Goal: Transaction & Acquisition: Purchase product/service

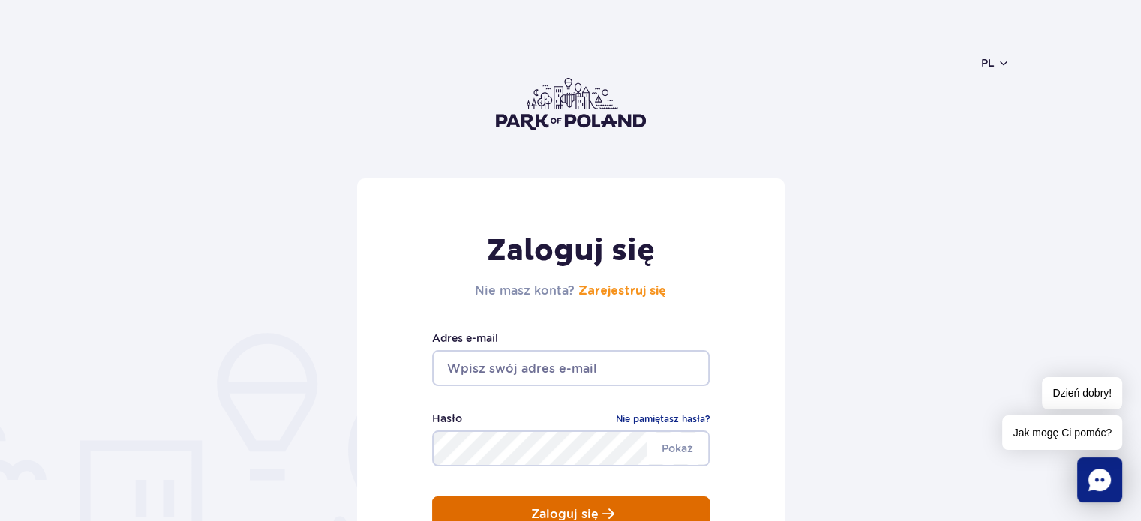
type input "[EMAIL_ADDRESS][DOMAIN_NAME]"
click at [611, 515] on span "submit" at bounding box center [608, 514] width 12 height 13
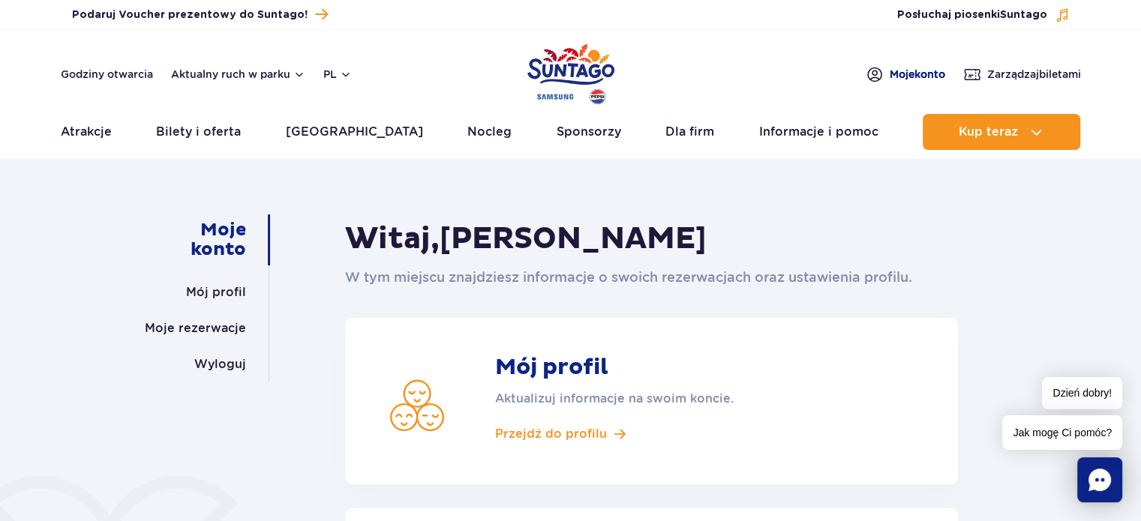
click at [912, 74] on span "Moje konto" at bounding box center [918, 74] width 56 height 15
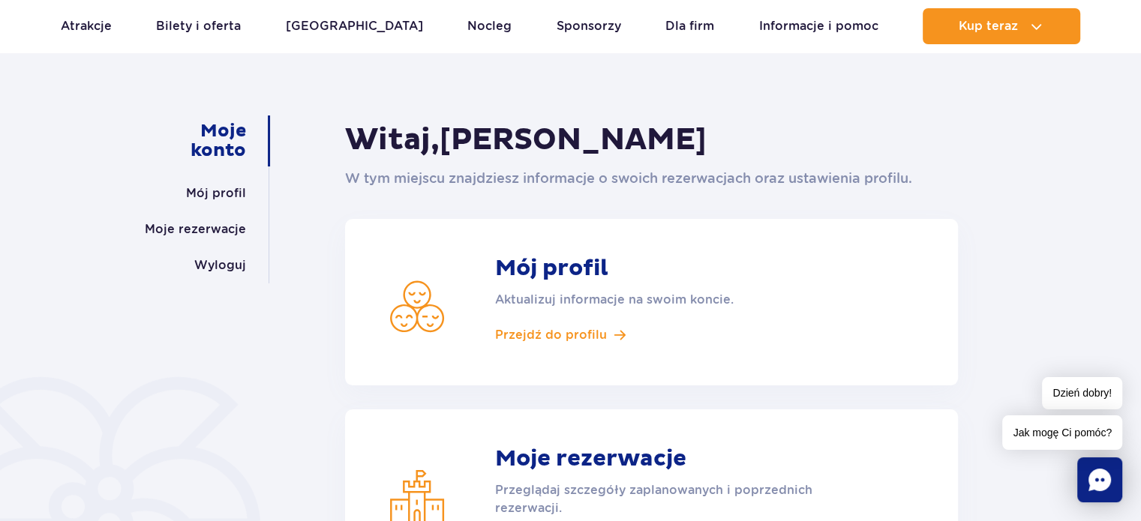
scroll to position [110, 0]
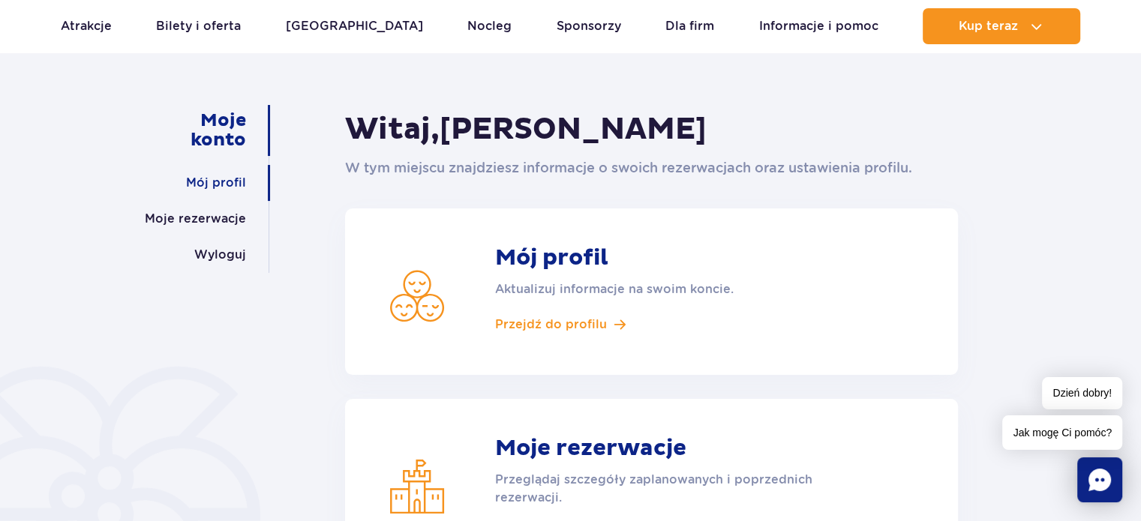
click at [220, 182] on link "Mój profil" at bounding box center [216, 183] width 60 height 36
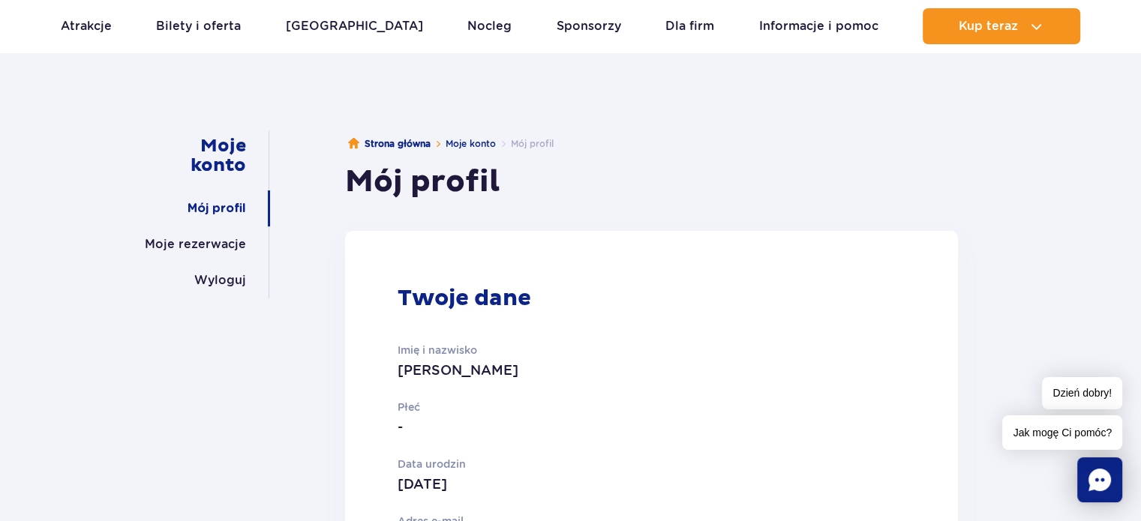
scroll to position [41, 0]
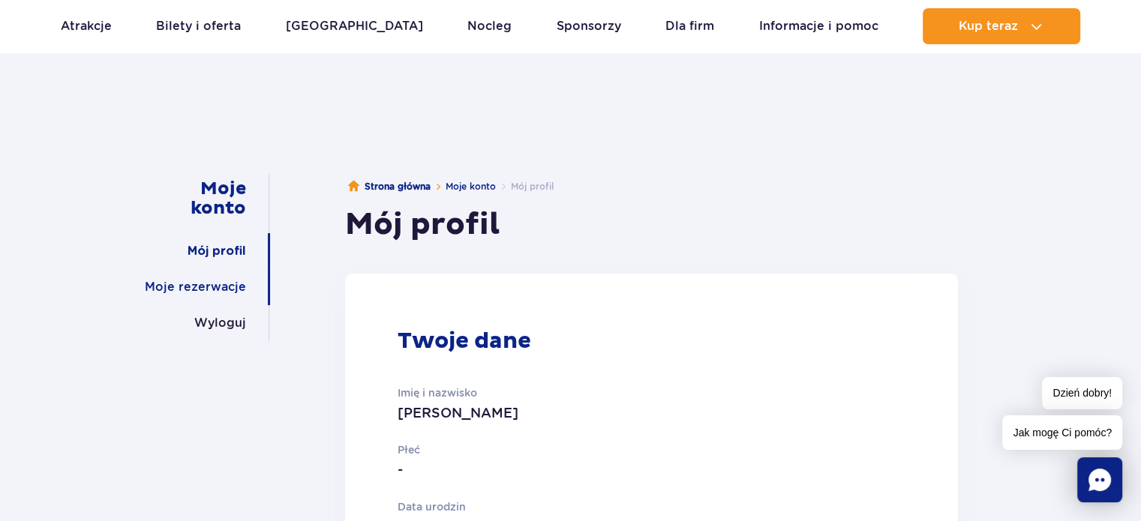
click at [201, 281] on link "Moje rezerwacje" at bounding box center [195, 287] width 101 height 36
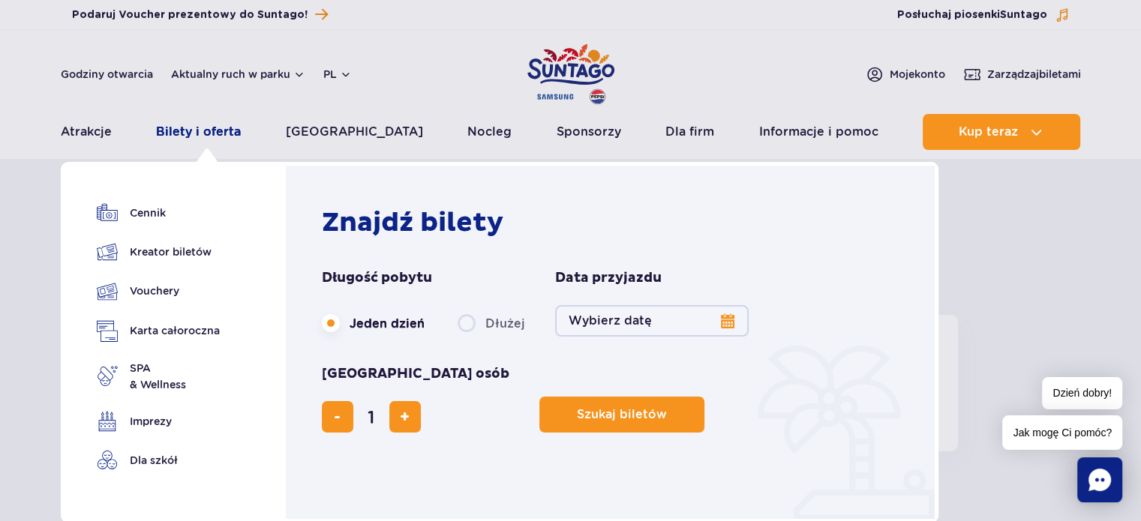
click at [203, 132] on link "Bilety i oferta" at bounding box center [198, 132] width 85 height 36
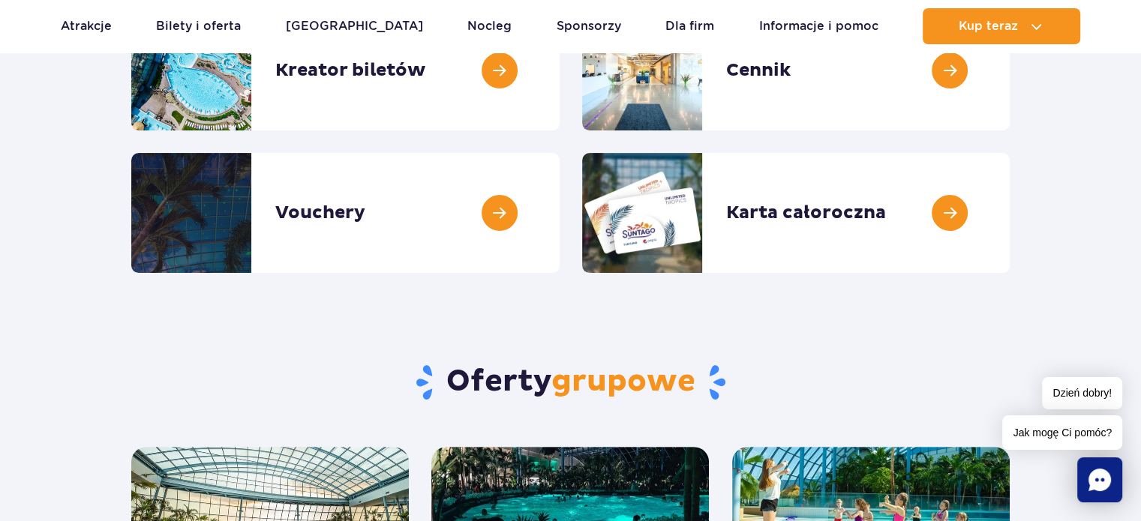
scroll to position [299, 0]
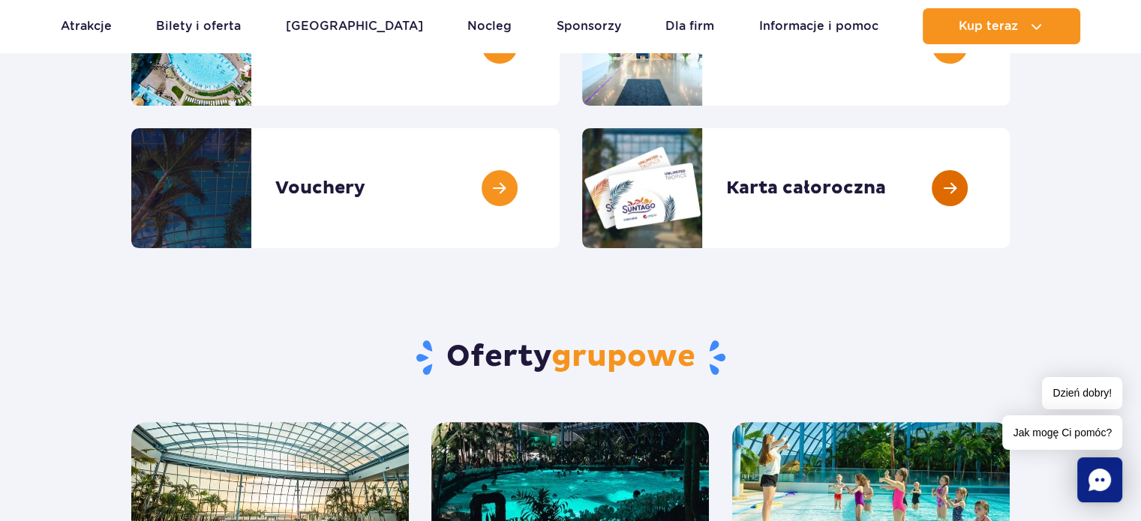
click at [1010, 185] on link at bounding box center [1010, 188] width 0 height 120
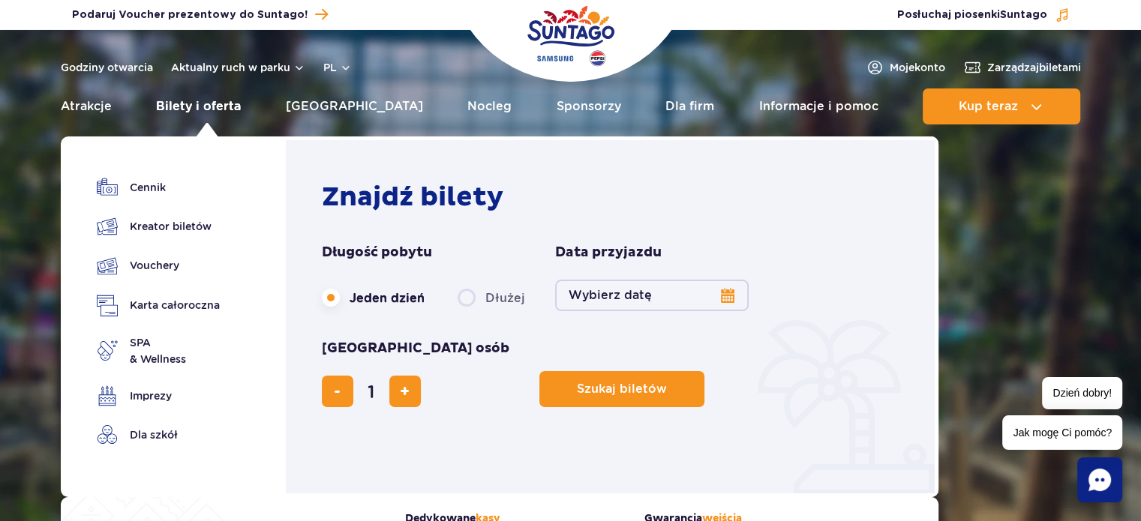
click at [236, 112] on link "Bilety i oferta" at bounding box center [198, 107] width 85 height 36
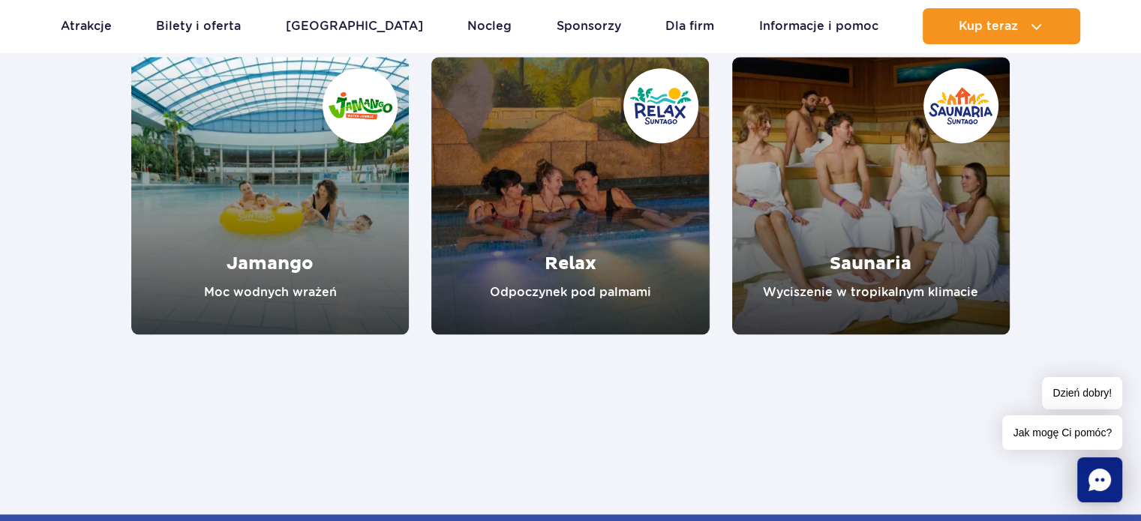
scroll to position [1434, 0]
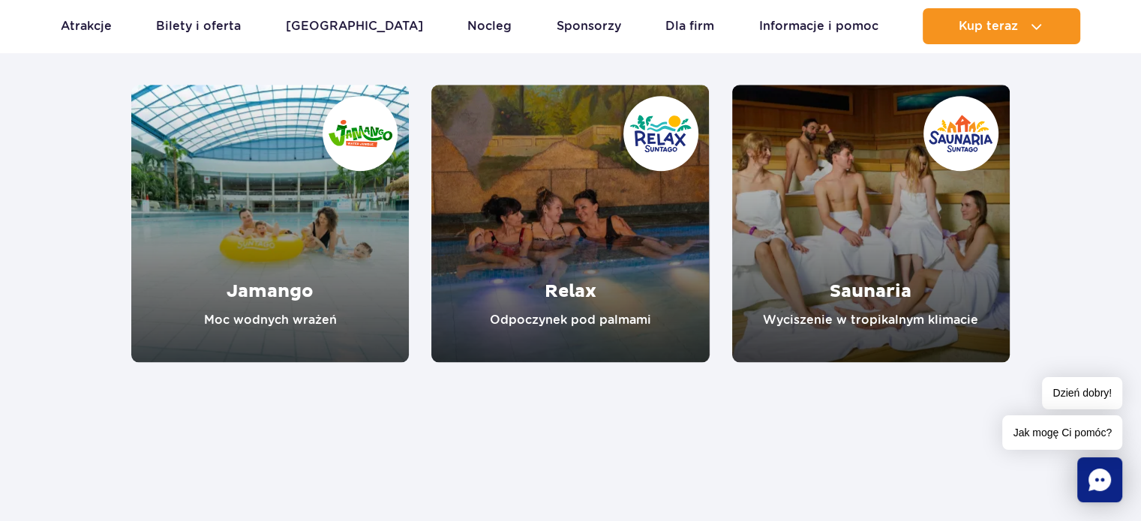
drag, startPoint x: 1152, startPoint y: 79, endPoint x: 1128, endPoint y: 327, distance: 249.4
click at [377, 248] on link "Jamango" at bounding box center [270, 224] width 278 height 278
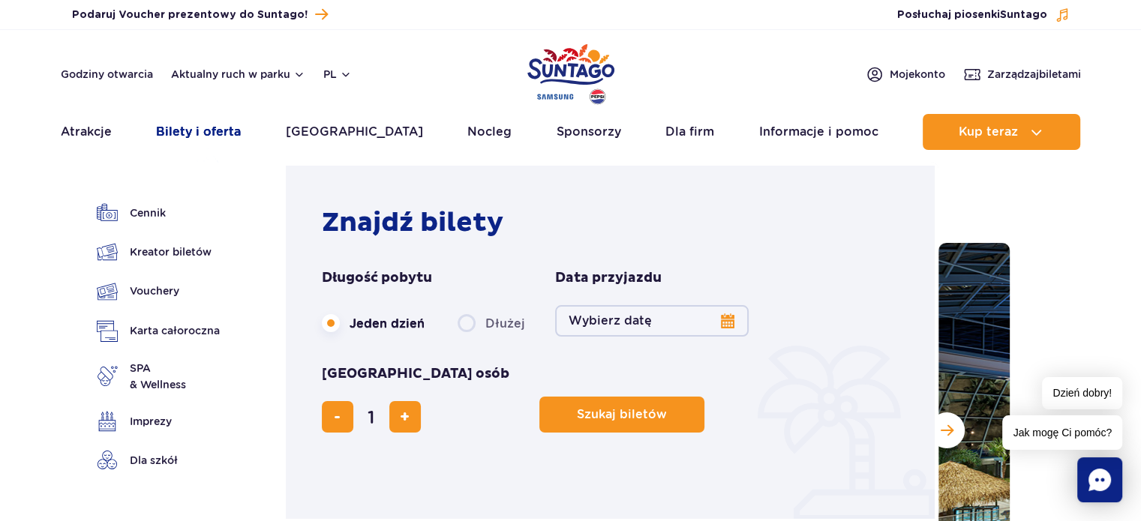
click at [241, 131] on link "Bilety i oferta" at bounding box center [198, 132] width 85 height 36
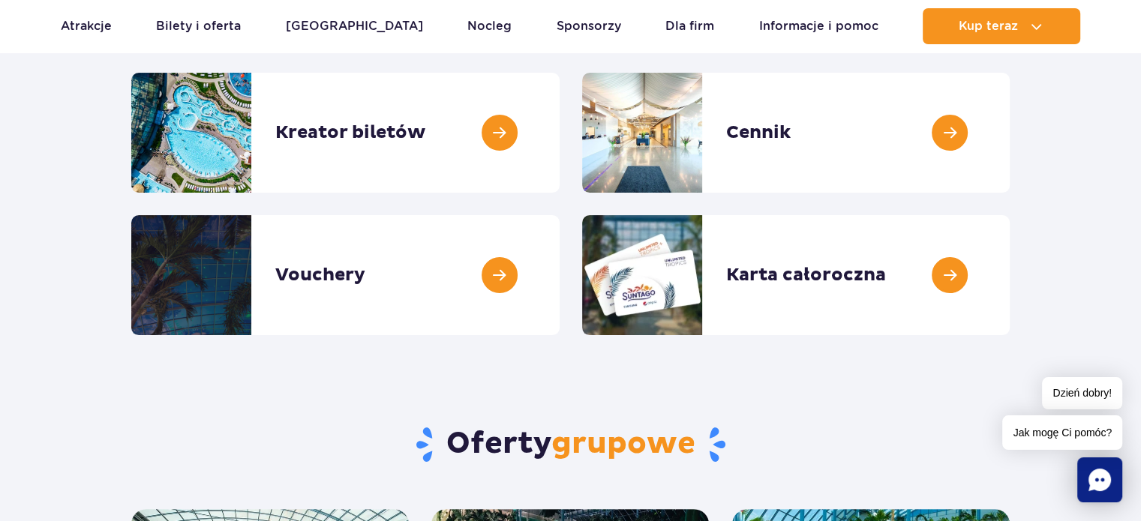
scroll to position [240, 0]
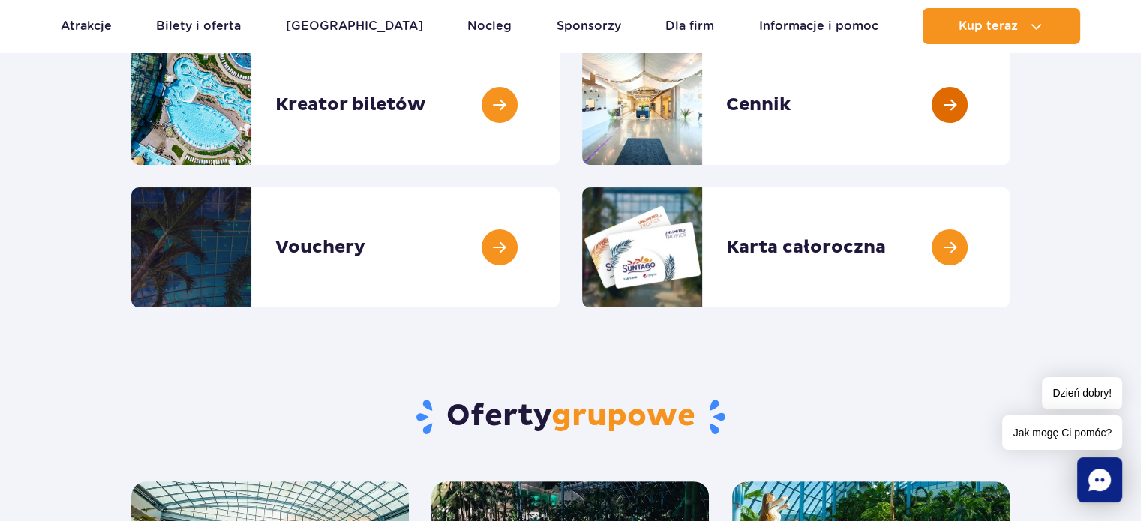
click at [1010, 104] on link at bounding box center [1010, 105] width 0 height 120
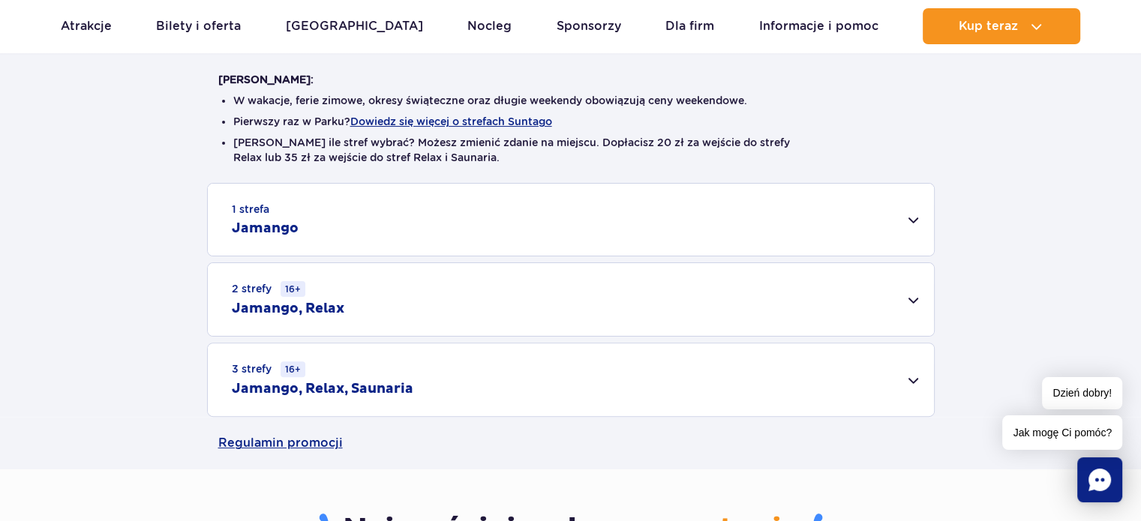
scroll to position [379, 0]
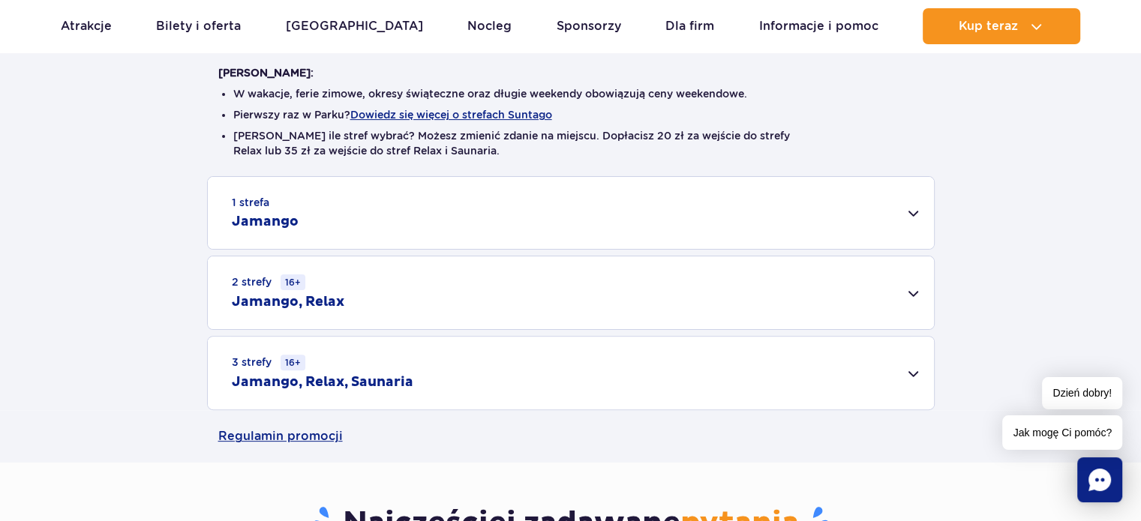
click at [911, 215] on div "1 strefa Jamango" at bounding box center [571, 213] width 726 height 72
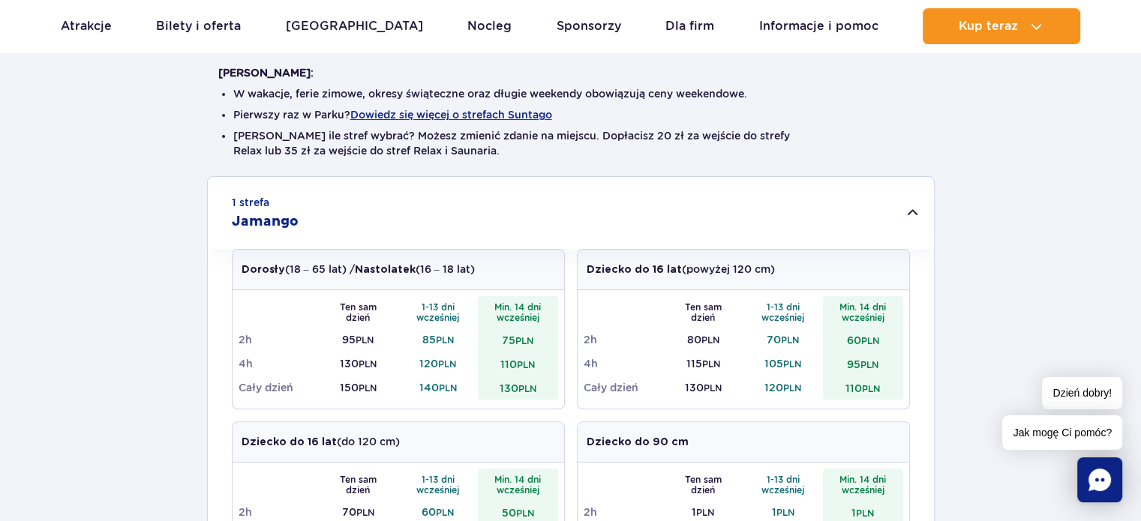
click at [911, 215] on div "1 strefa Jamango" at bounding box center [571, 213] width 726 height 72
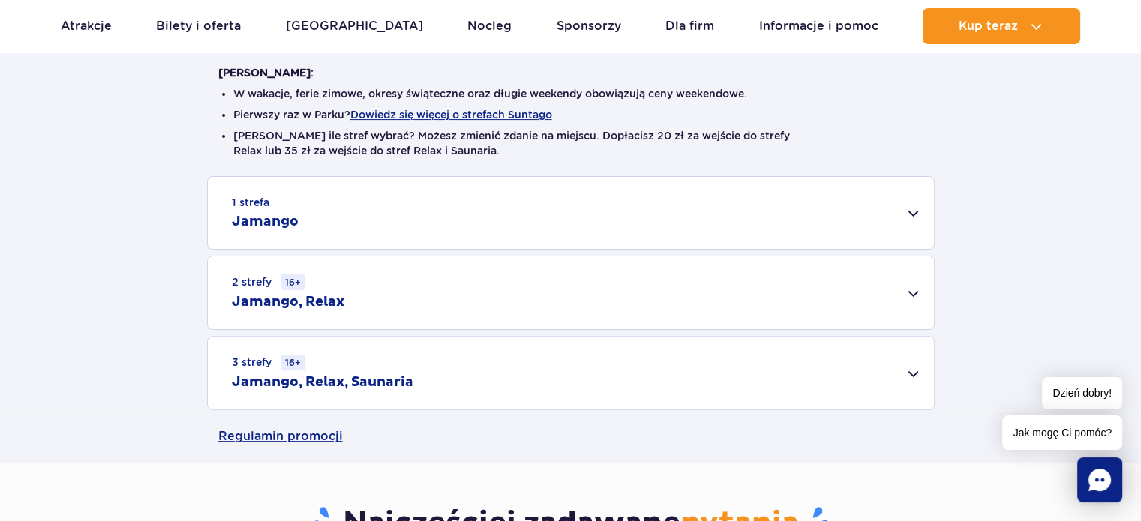
click at [914, 287] on div "2 strefy 16+ Jamango, Relax" at bounding box center [571, 293] width 726 height 73
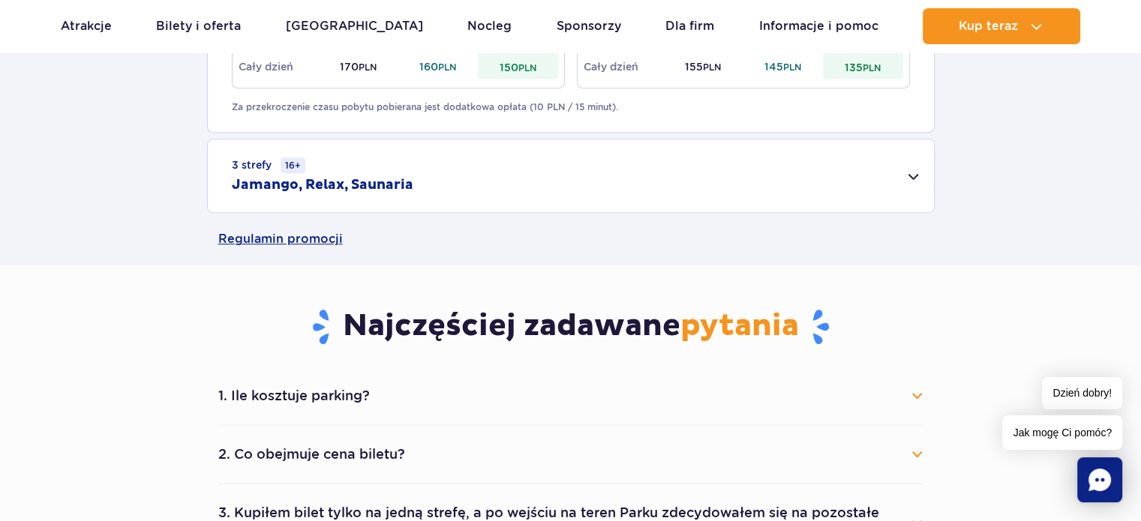
scroll to position [784, 0]
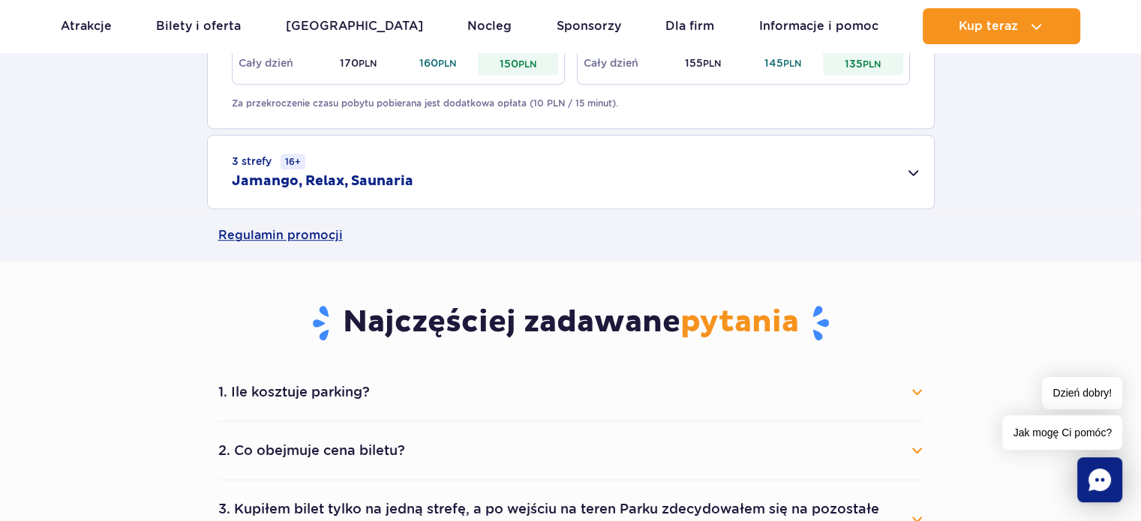
click at [903, 177] on div "3 strefy 16+ Jamango, Relax, Saunaria" at bounding box center [571, 172] width 726 height 73
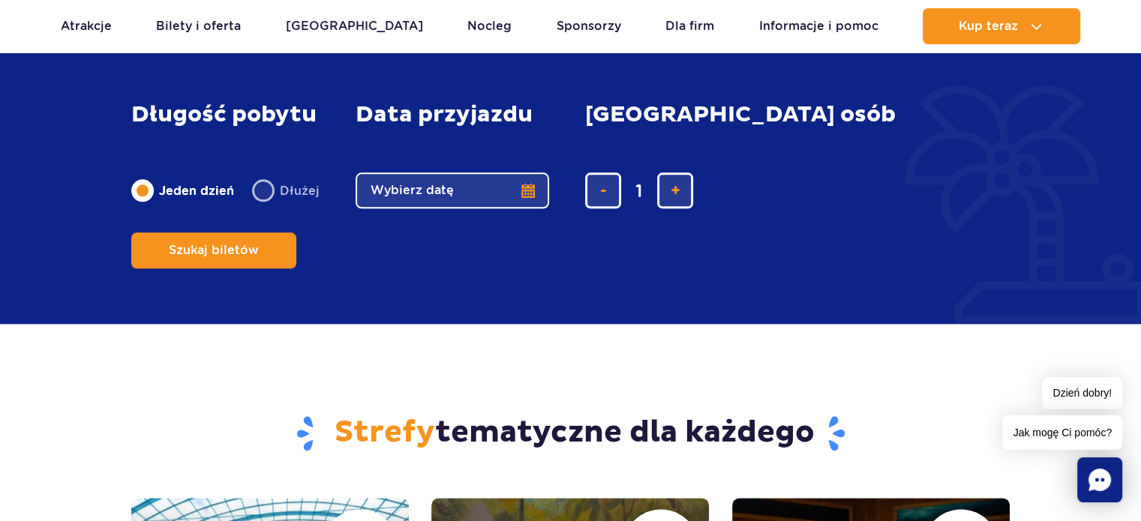
scroll to position [1712, 0]
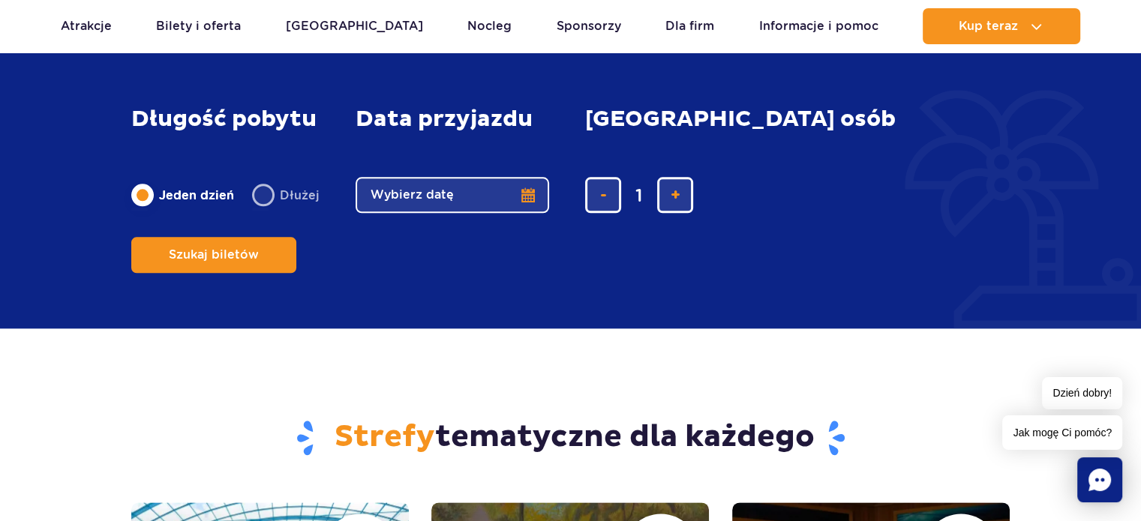
click at [462, 213] on button "Wybierz datę" at bounding box center [453, 195] width 194 height 36
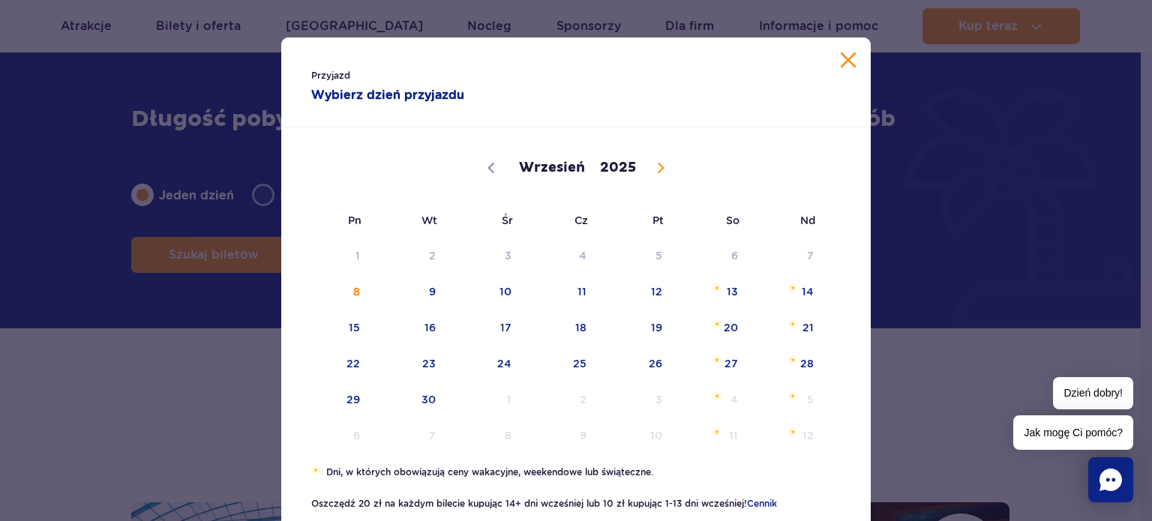
click at [654, 176] on span at bounding box center [661, 168] width 26 height 26
select select "11"
click at [654, 176] on span at bounding box center [661, 168] width 26 height 26
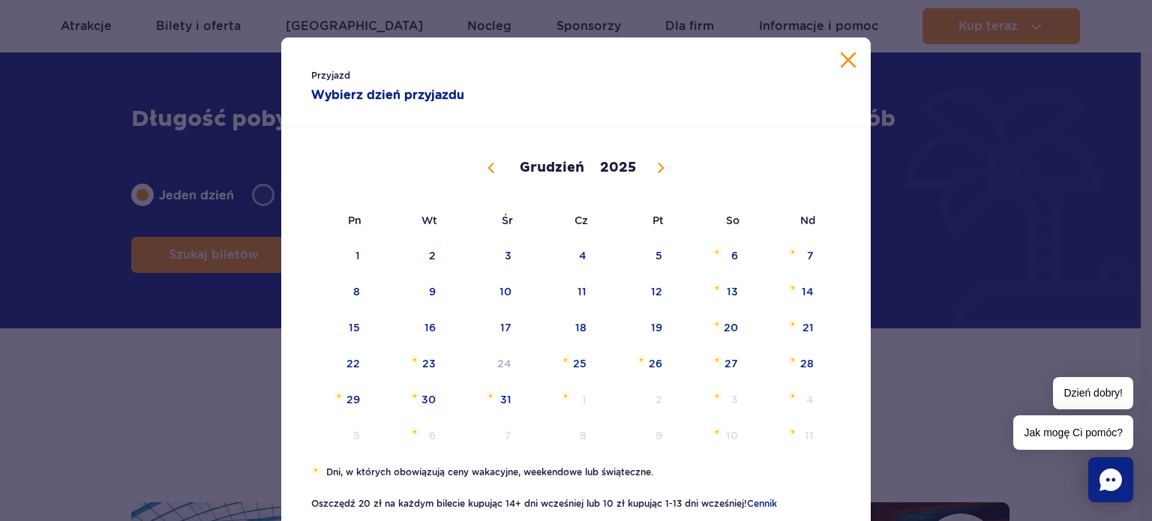
type input "2026"
click at [654, 176] on span at bounding box center [661, 168] width 26 height 26
select select "1"
click at [575, 323] on span "12" at bounding box center [562, 328] width 76 height 35
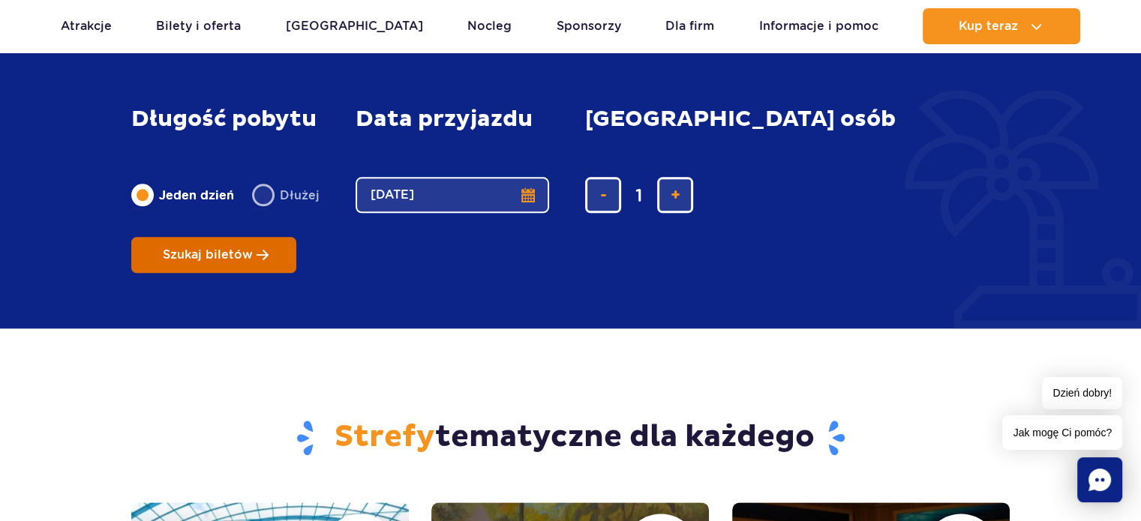
click at [296, 237] on button "Szukaj biletów" at bounding box center [213, 255] width 165 height 36
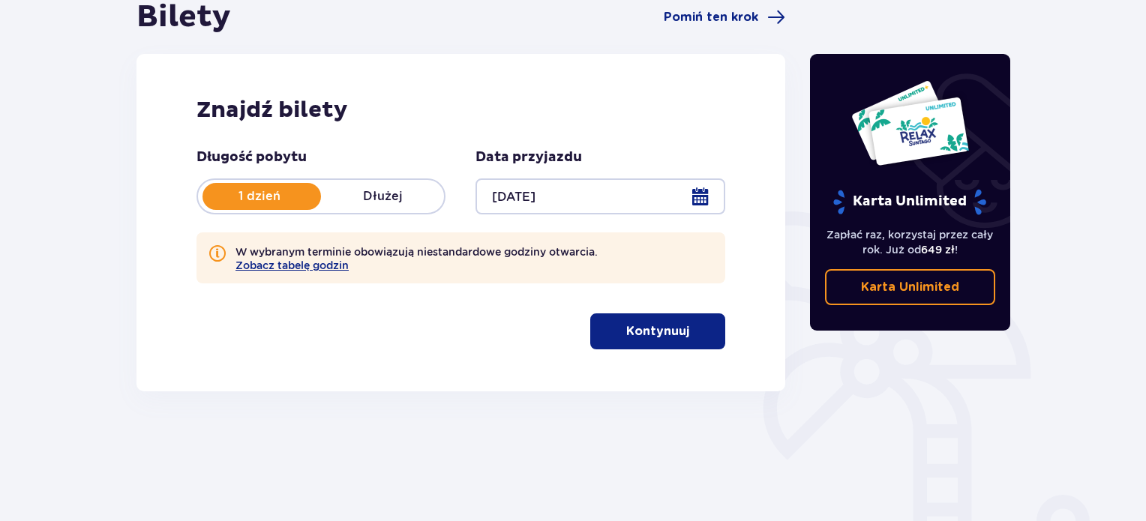
scroll to position [177, 0]
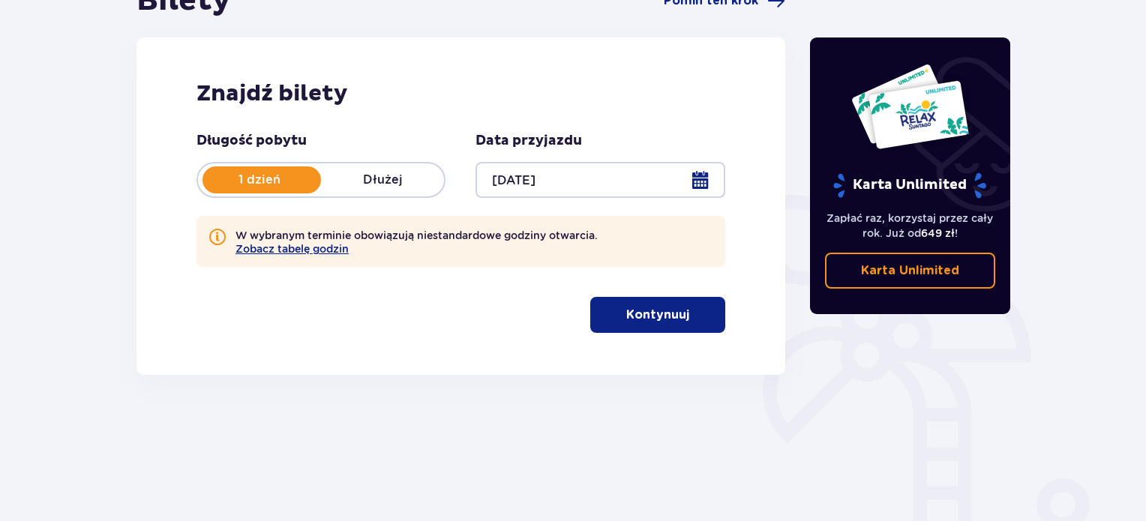
click at [722, 296] on div "Długość pobytu 1 dzień Dłużej Data przyjazdu [DATE] W wybranym terminie obowiąz…" at bounding box center [461, 232] width 529 height 201
click at [718, 302] on button "Kontynuuj" at bounding box center [657, 315] width 135 height 36
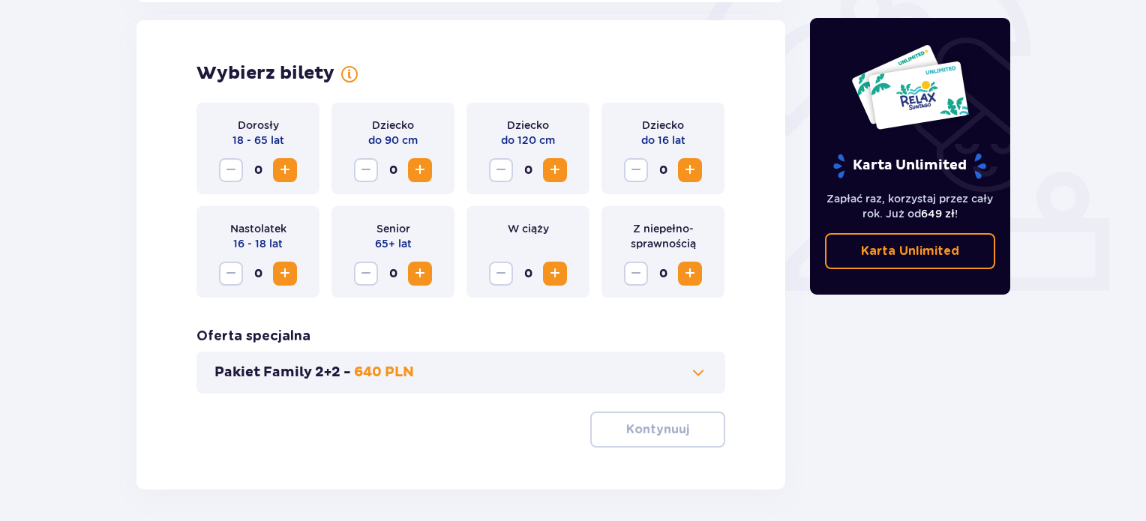
scroll to position [486, 0]
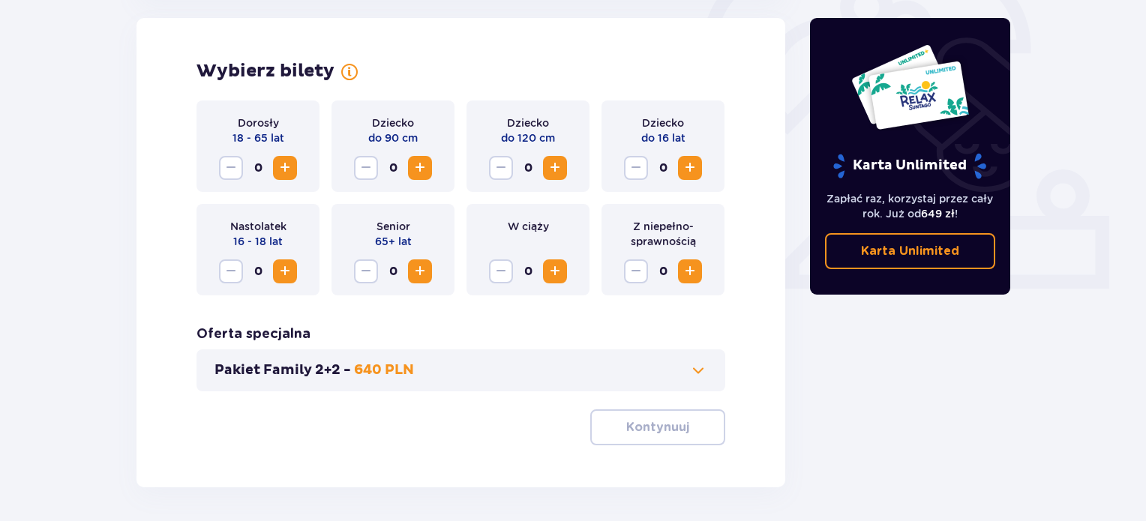
click at [291, 174] on span "Increase" at bounding box center [285, 168] width 18 height 18
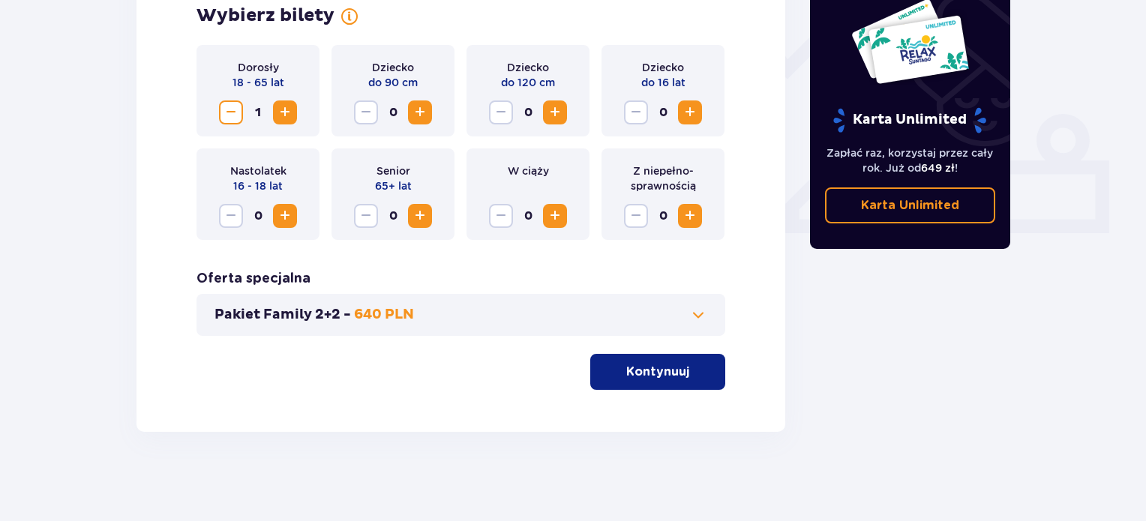
scroll to position [543, 0]
click at [694, 365] on span "button" at bounding box center [692, 371] width 18 height 18
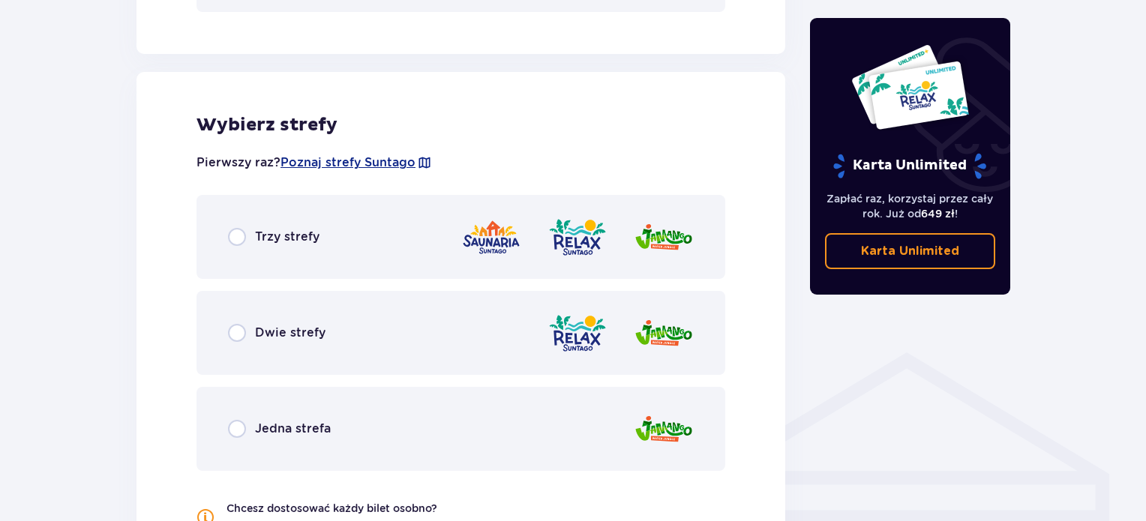
scroll to position [903, 0]
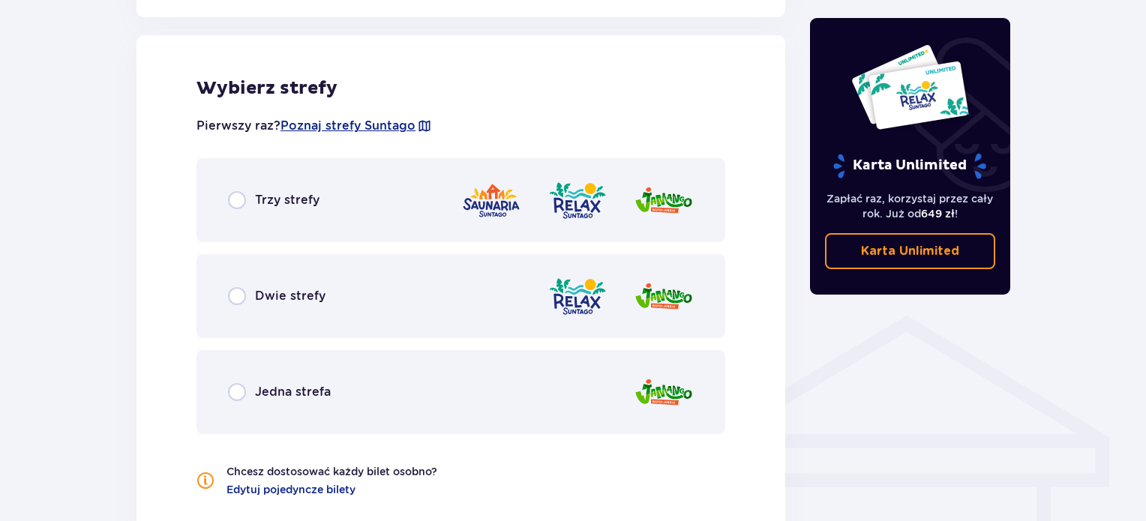
click at [246, 394] on div "Jedna strefa" at bounding box center [279, 392] width 103 height 18
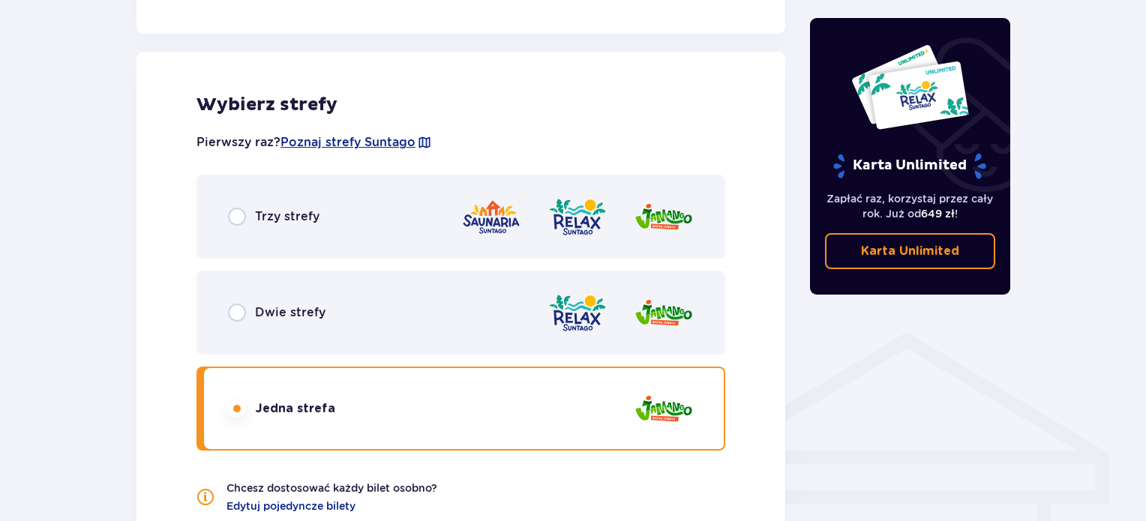
scroll to position [870, 0]
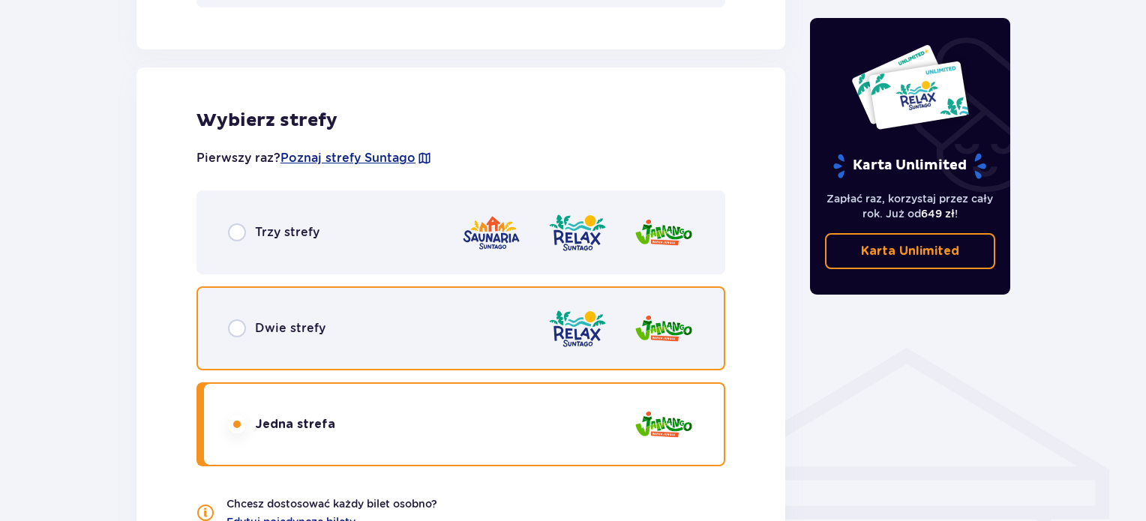
click at [237, 332] on input "radio" at bounding box center [237, 329] width 18 height 18
radio input "true"
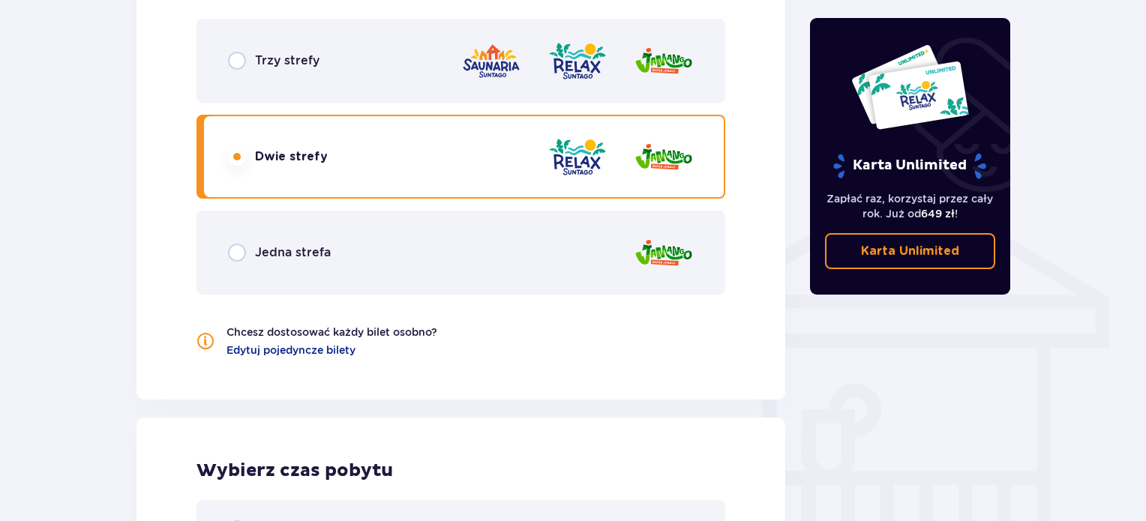
scroll to position [1040, 0]
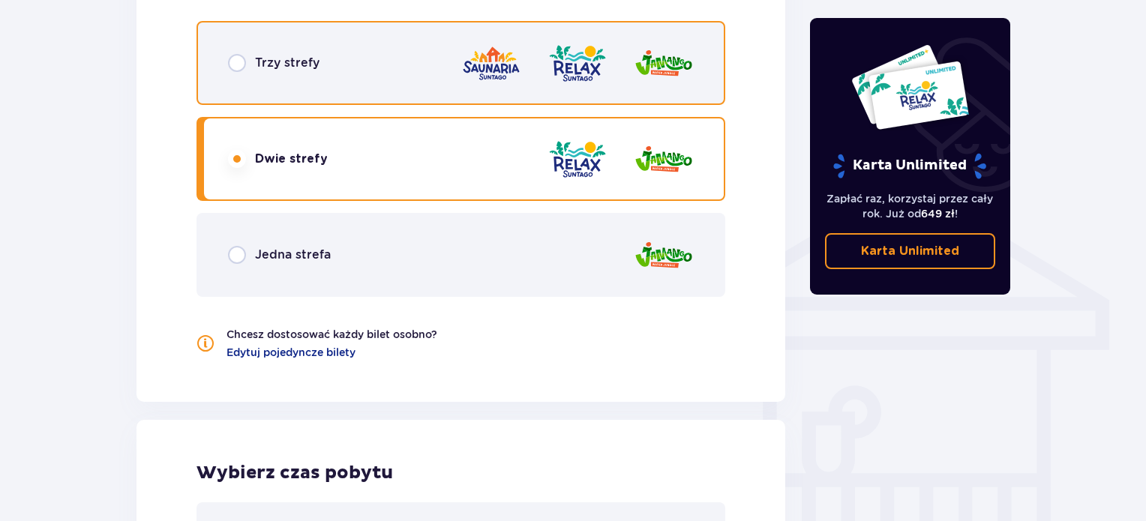
click at [234, 62] on input "radio" at bounding box center [237, 63] width 18 height 18
radio input "true"
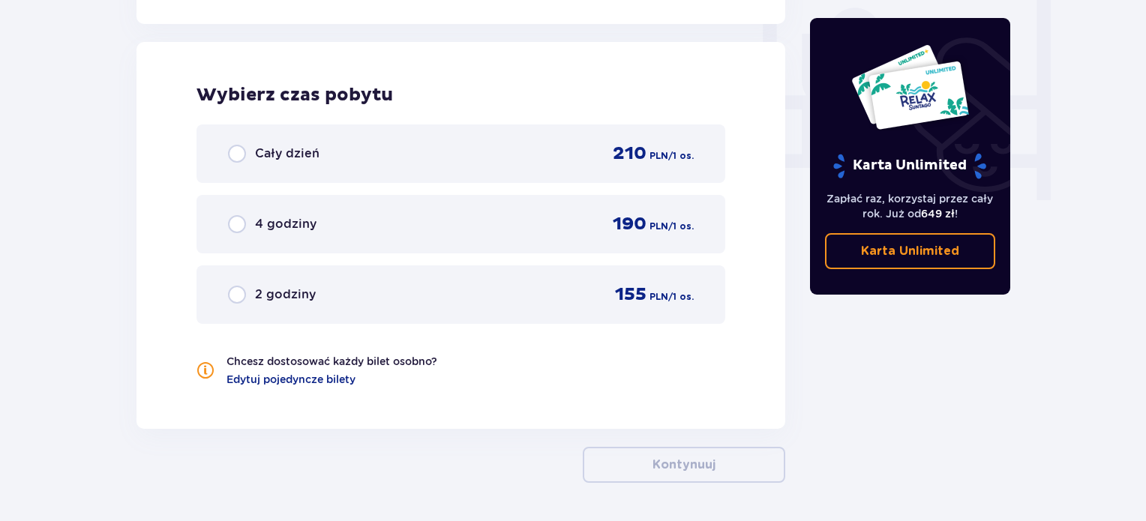
scroll to position [1420, 0]
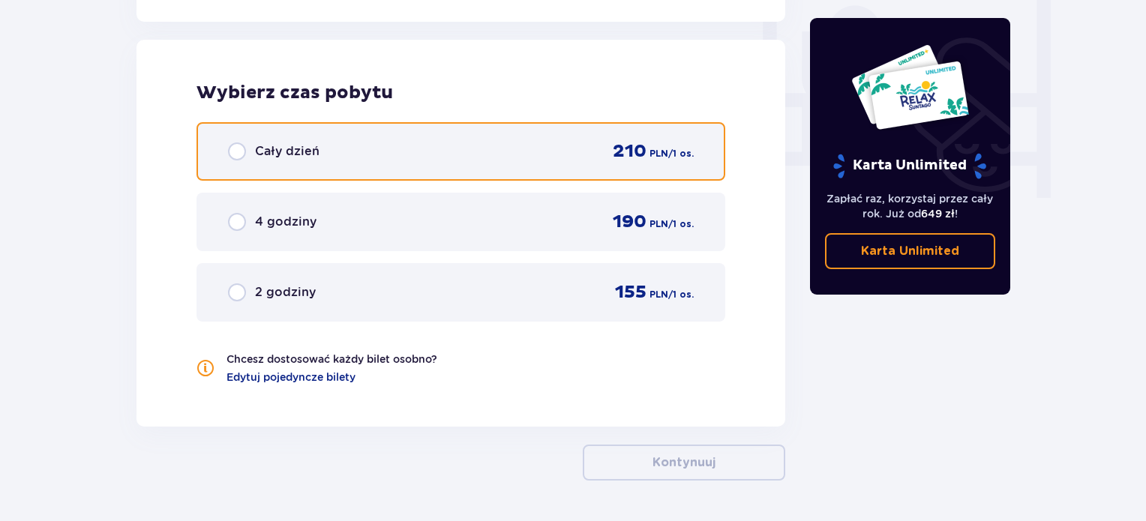
click at [239, 155] on input "radio" at bounding box center [237, 152] width 18 height 18
radio input "true"
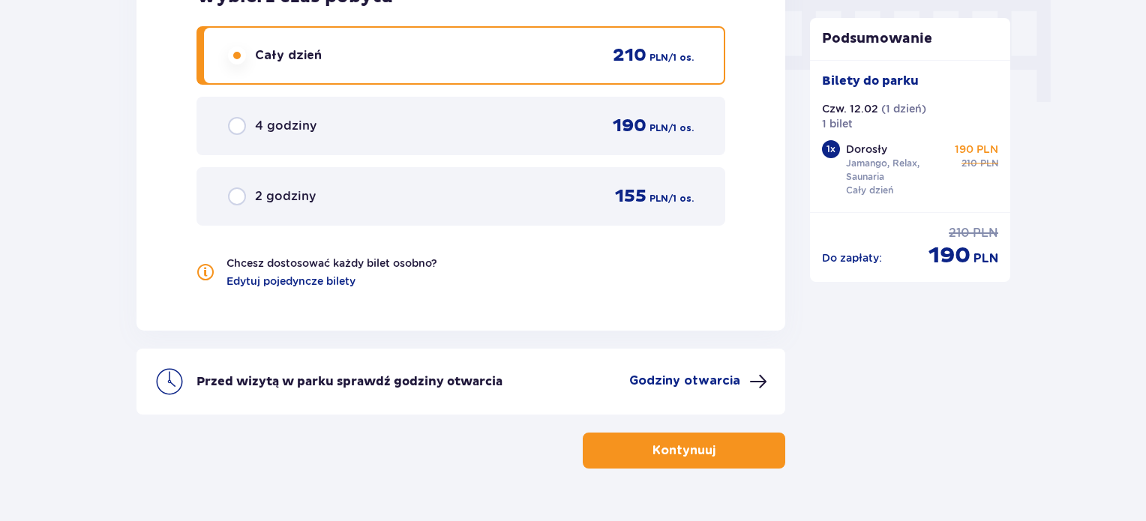
scroll to position [1552, 0]
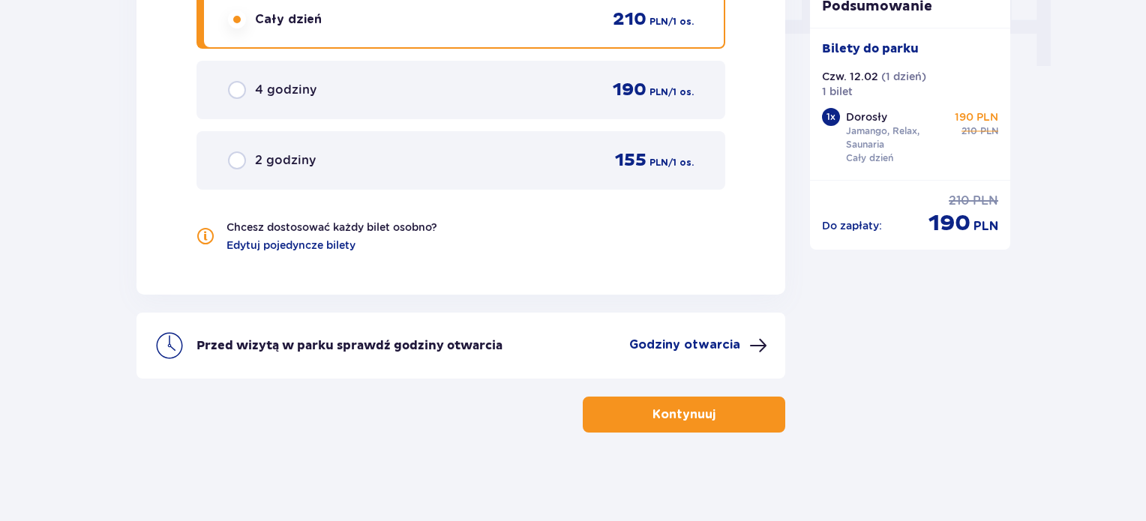
click at [761, 416] on button "Kontynuuj" at bounding box center [684, 415] width 203 height 36
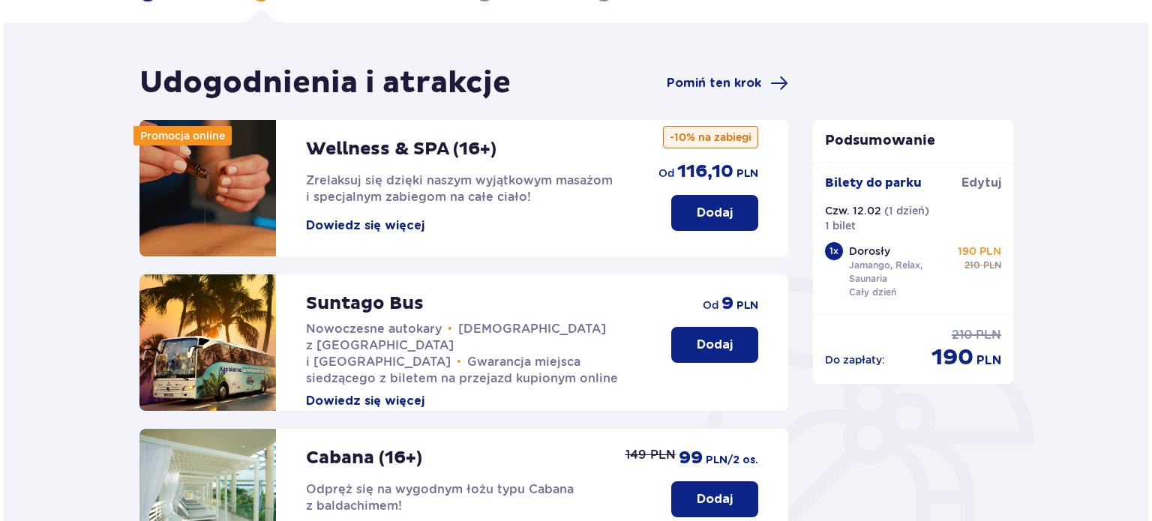
scroll to position [96, 0]
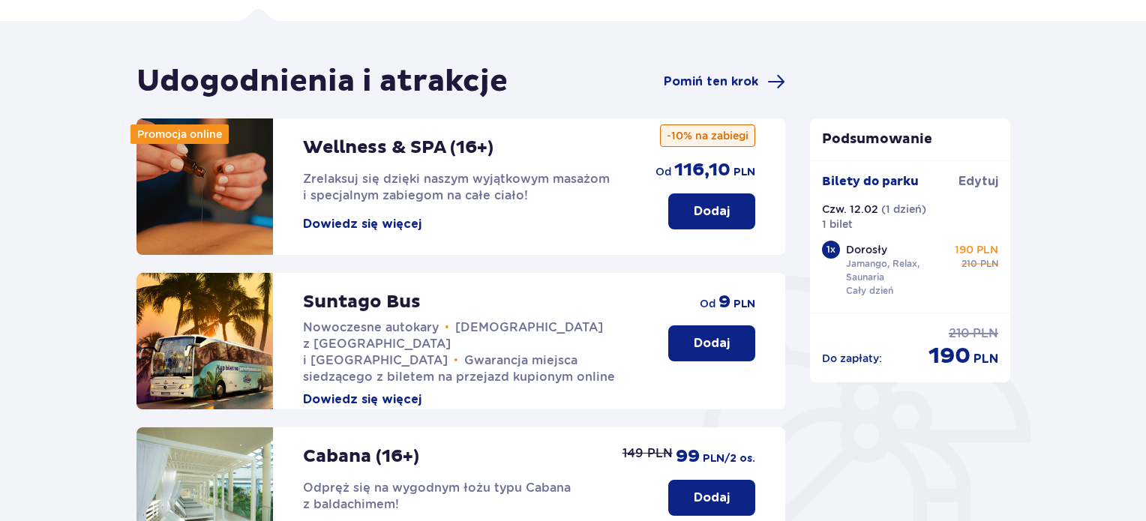
click at [406, 392] on button "Dowiedz się więcej" at bounding box center [362, 400] width 119 height 17
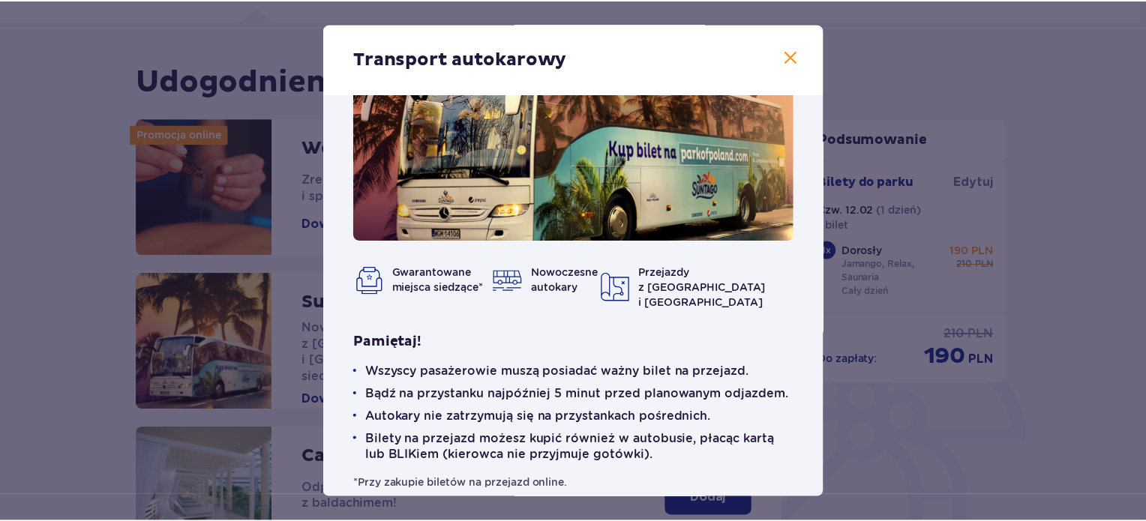
scroll to position [82, 0]
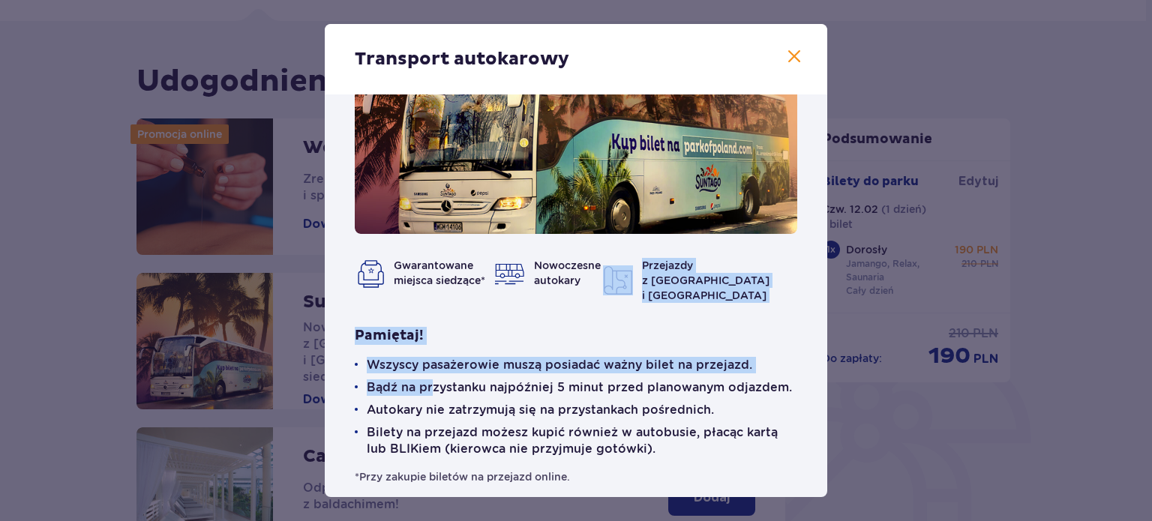
drag, startPoint x: 434, startPoint y: 368, endPoint x: 656, endPoint y: 245, distance: 254.9
click at [656, 245] on div "Gwarantowane miejsca siedzące* Nowoczesne autokary Przejazdy z [GEOGRAPHIC_DATA…" at bounding box center [576, 264] width 503 height 502
click at [680, 287] on div "Gwarantowane miejsca siedzące* Nowoczesne autokary Przejazdy z [GEOGRAPHIC_DATA…" at bounding box center [576, 264] width 503 height 502
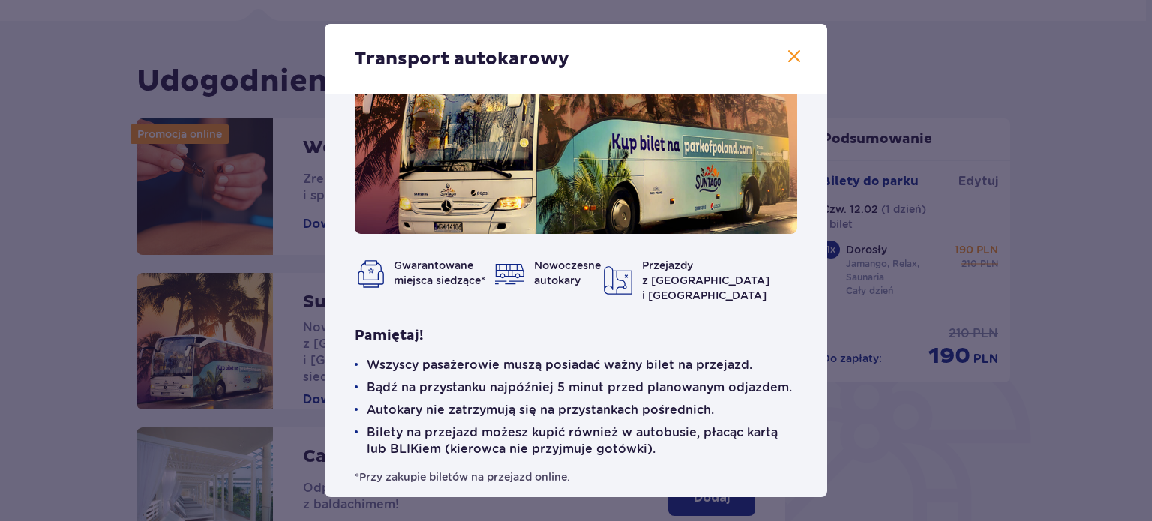
click at [822, 113] on div "Gwarantowane miejsca siedzące* Nowoczesne autokary Przejazdy z [GEOGRAPHIC_DATA…" at bounding box center [576, 264] width 503 height 502
drag, startPoint x: 822, startPoint y: 113, endPoint x: 822, endPoint y: 65, distance: 48.0
click at [827, 71] on div "Transport autokarowy Gwarantowane miejsca siedzące* Nowoczesne autokary Przejaz…" at bounding box center [576, 260] width 503 height 473
click at [795, 52] on span at bounding box center [794, 57] width 18 height 18
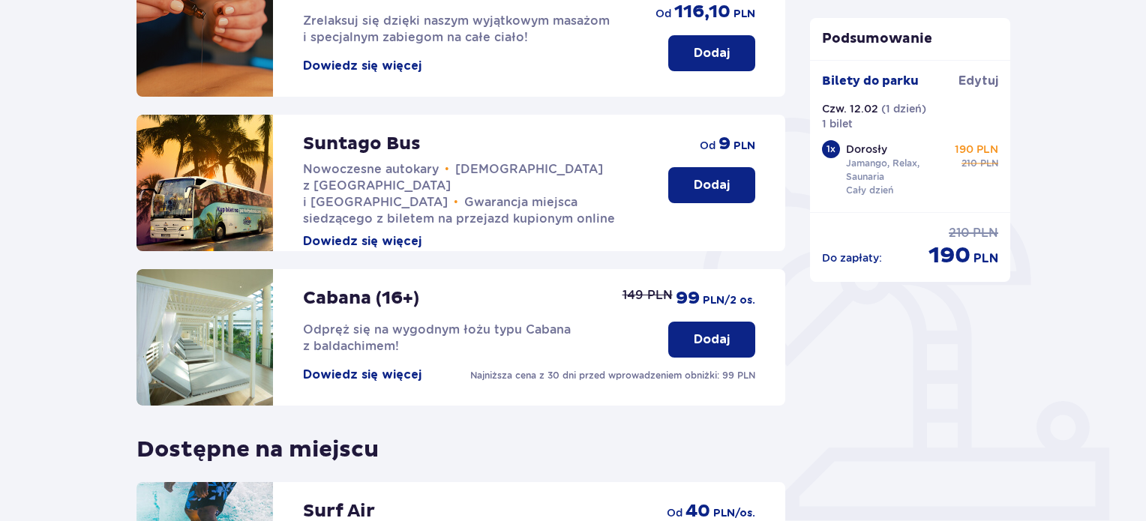
scroll to position [258, 0]
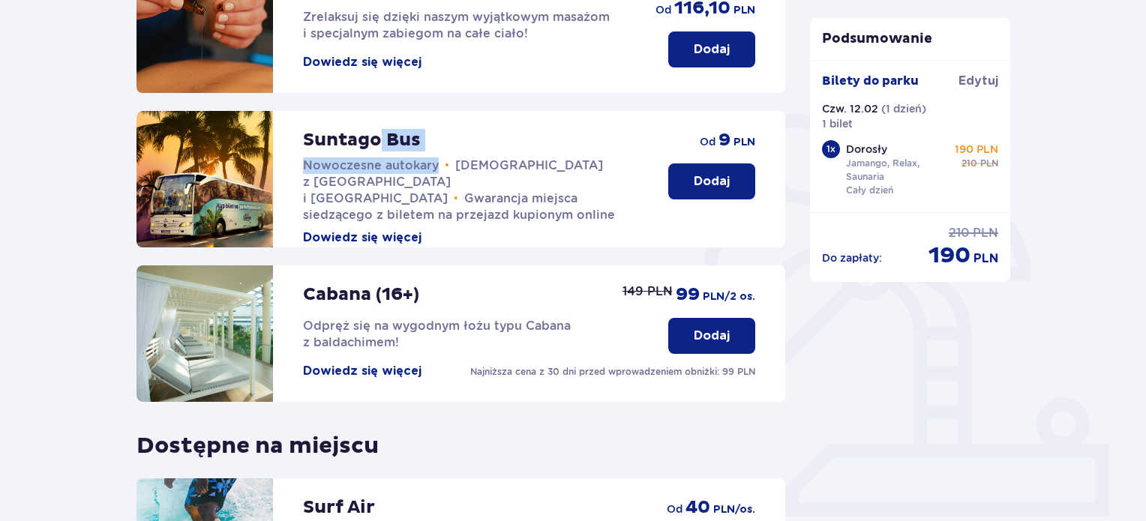
drag, startPoint x: 379, startPoint y: 137, endPoint x: 438, endPoint y: 140, distance: 59.3
click at [438, 140] on div "Suntago Bus Nowoczesne autokary • Kursy z [GEOGRAPHIC_DATA] i [GEOGRAPHIC_DATA]…" at bounding box center [470, 178] width 335 height 135
click at [375, 230] on button "Dowiedz się więcej" at bounding box center [362, 238] width 119 height 17
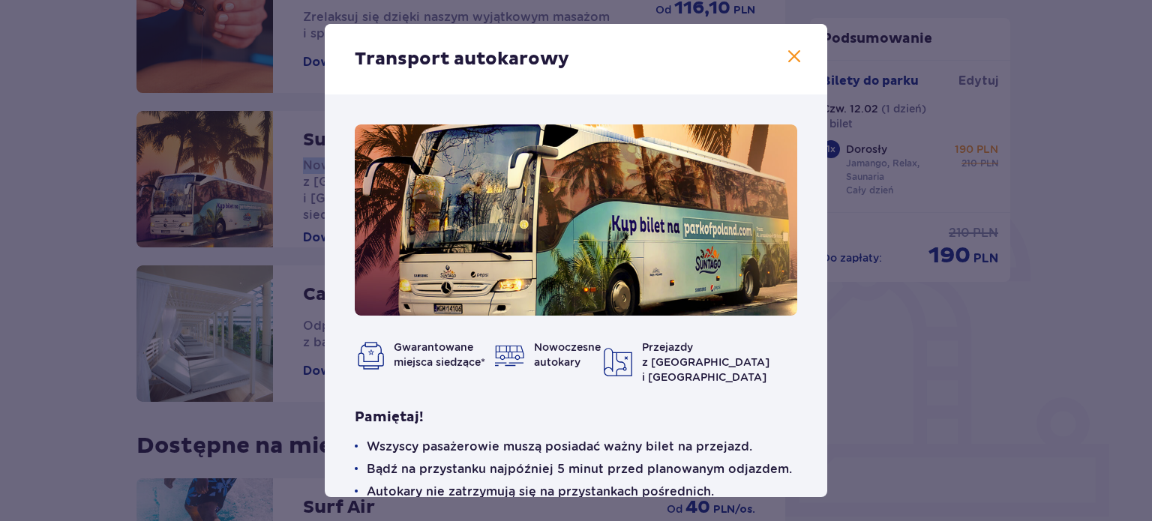
click at [790, 62] on span at bounding box center [794, 57] width 18 height 18
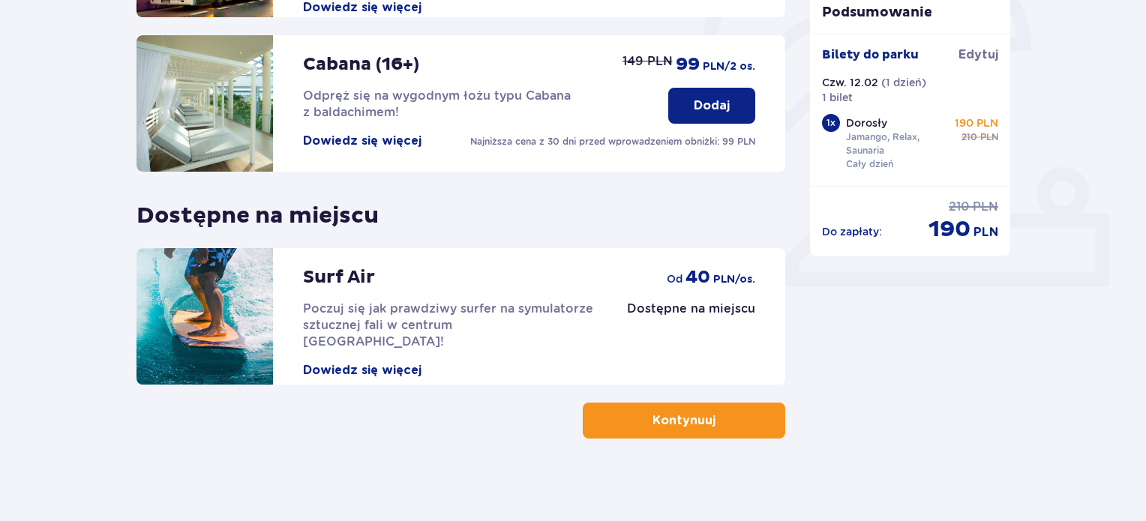
scroll to position [495, 0]
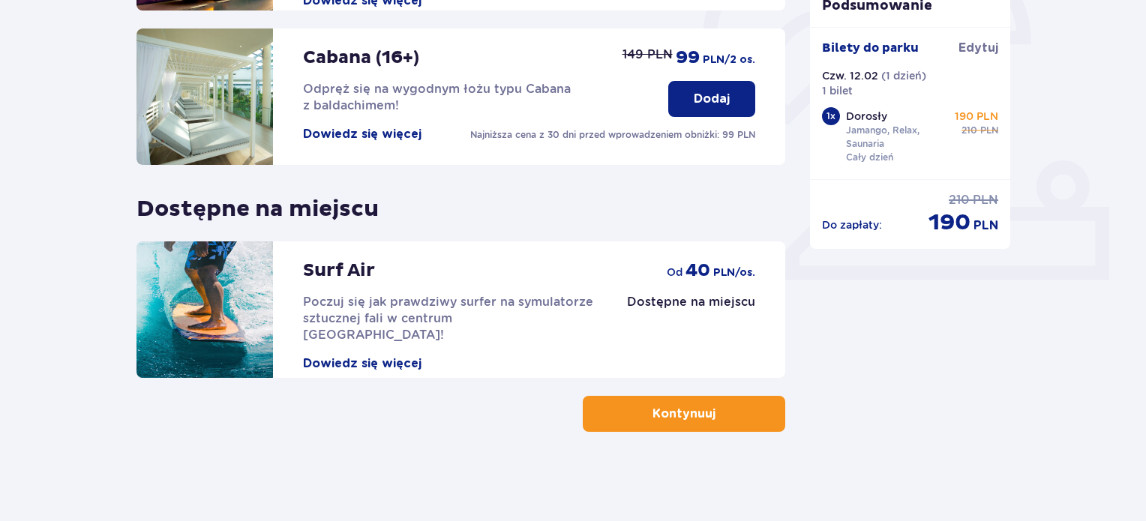
click at [762, 429] on button "Kontynuuj" at bounding box center [684, 414] width 203 height 36
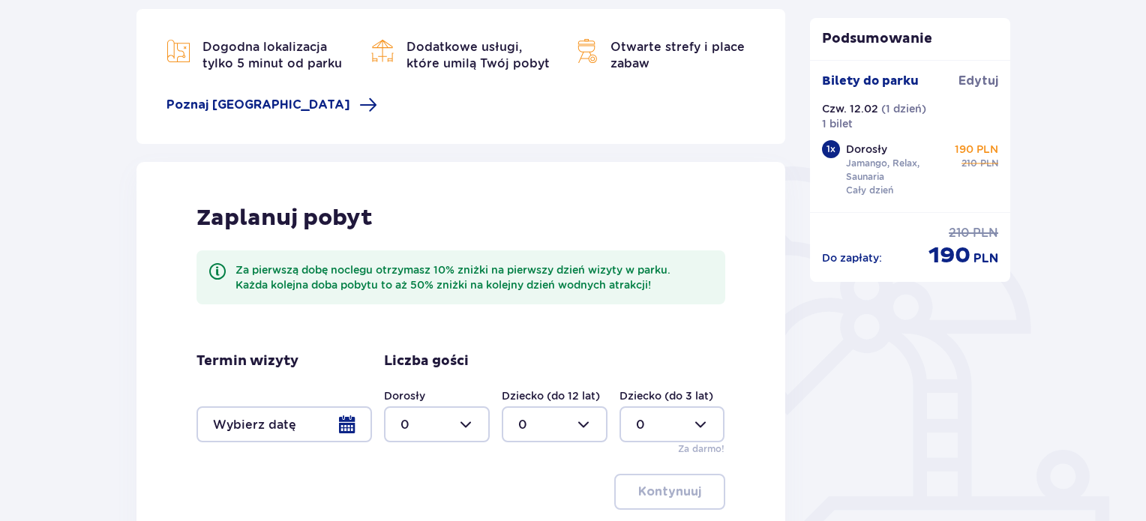
scroll to position [380, 0]
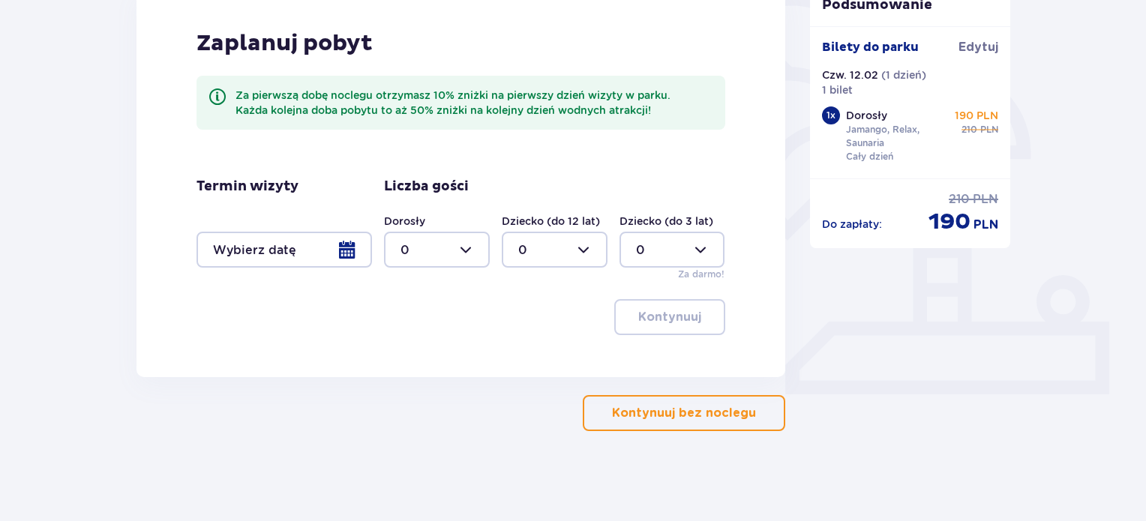
click at [695, 422] on button "Kontynuuj bez noclegu" at bounding box center [684, 413] width 203 height 36
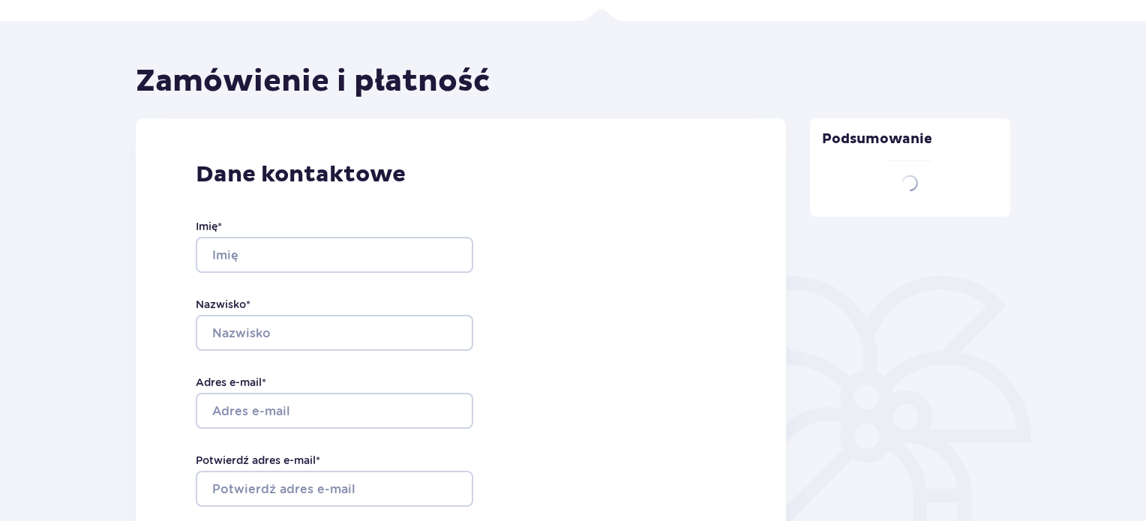
type input "Roman"
type input "Lapchuk"
type input "[EMAIL_ADDRESS][DOMAIN_NAME]"
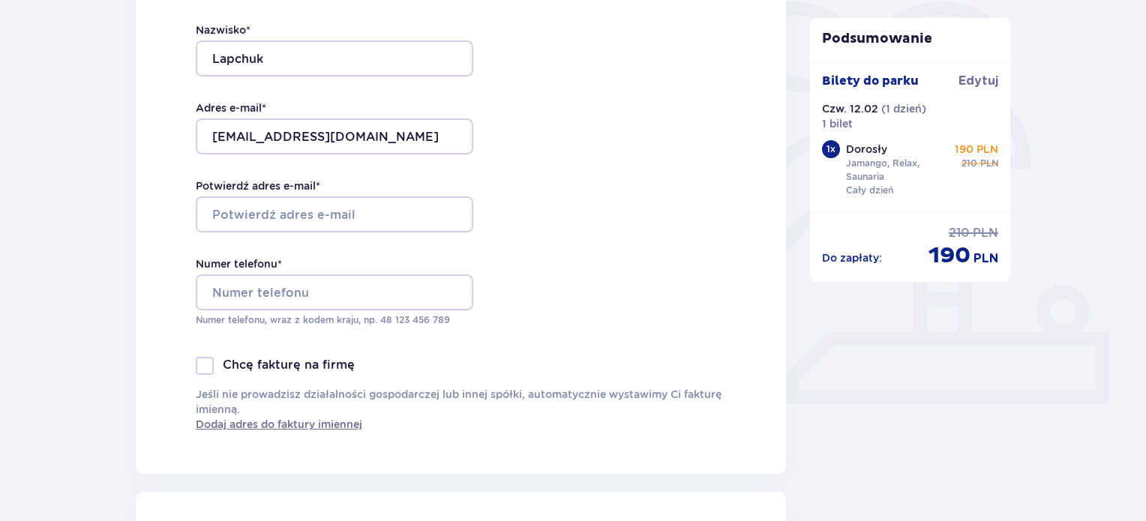
scroll to position [374, 0]
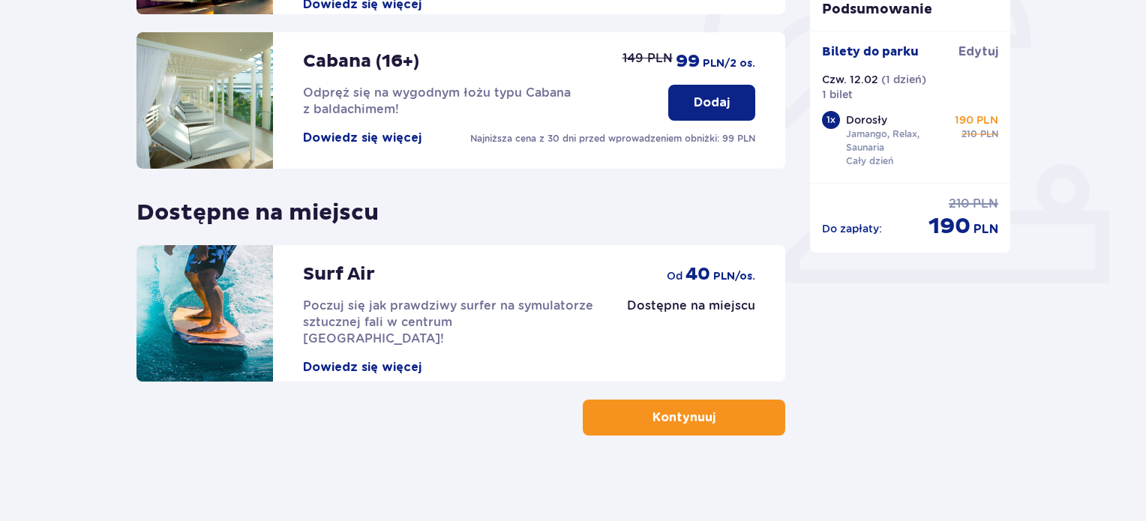
scroll to position [495, 0]
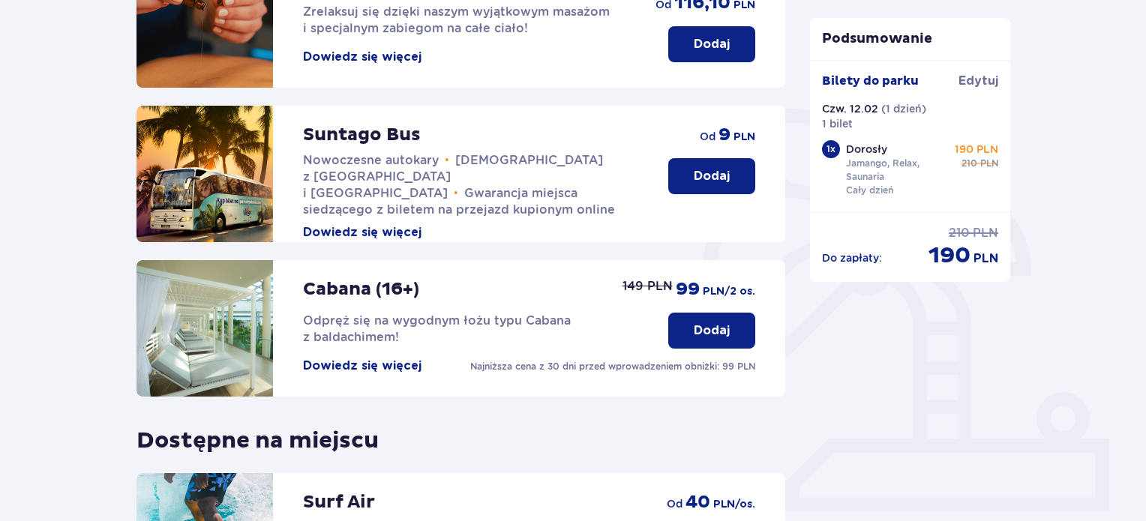
click at [741, 178] on button "Dodaj" at bounding box center [711, 176] width 87 height 36
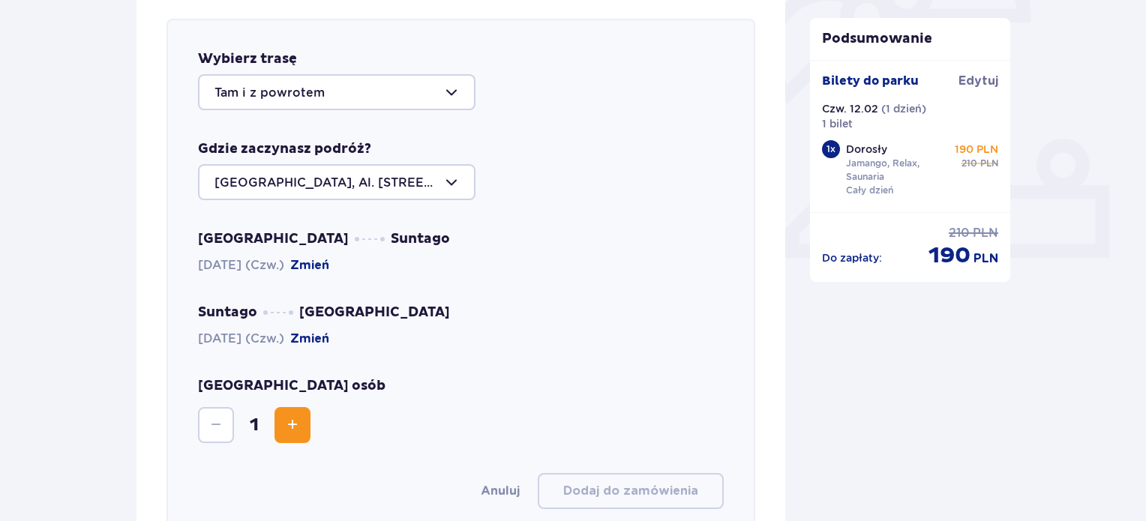
scroll to position [518, 0]
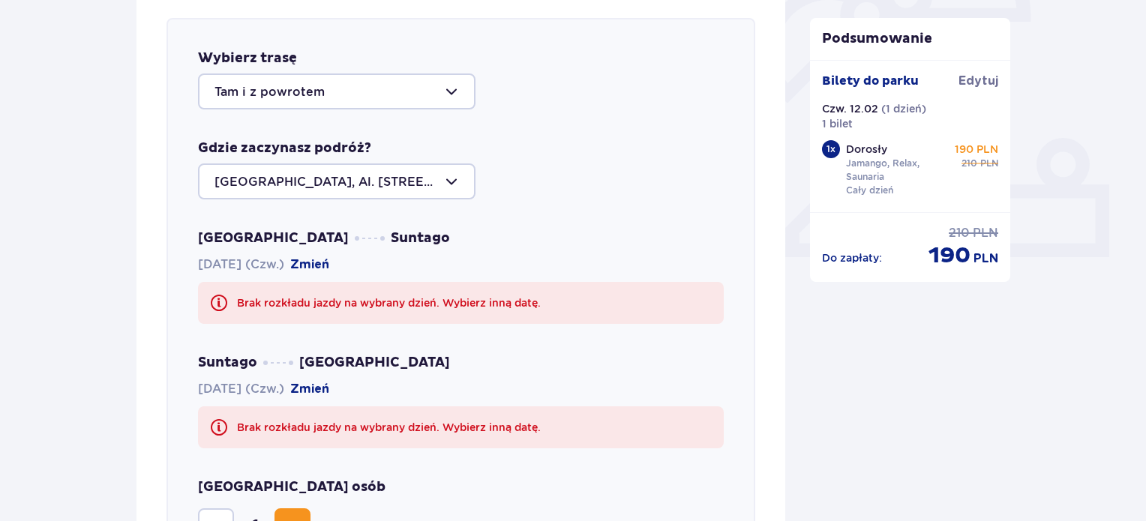
click at [433, 108] on div at bounding box center [337, 92] width 278 height 36
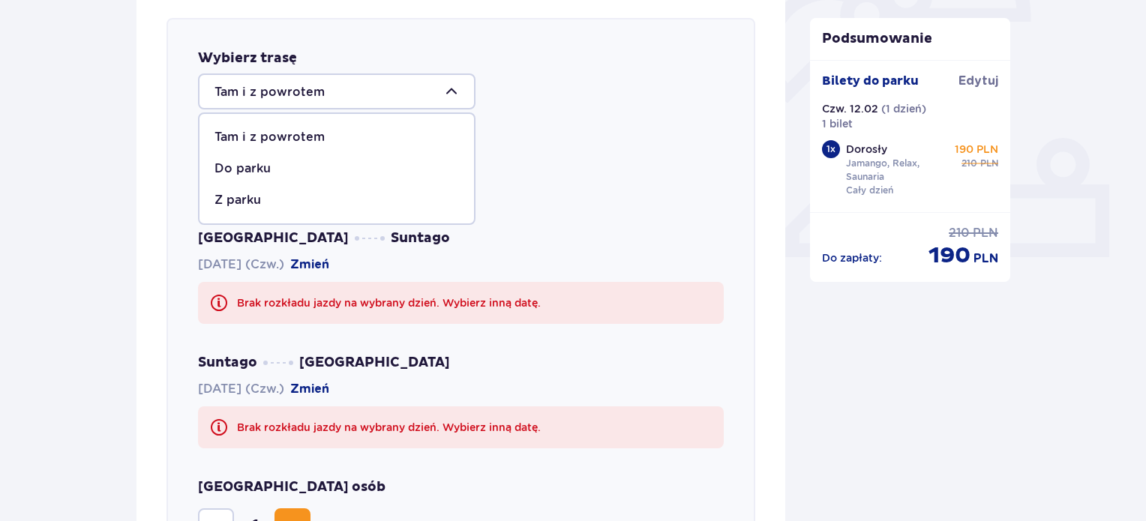
click at [314, 134] on p "Tam i z powrotem" at bounding box center [270, 137] width 110 height 17
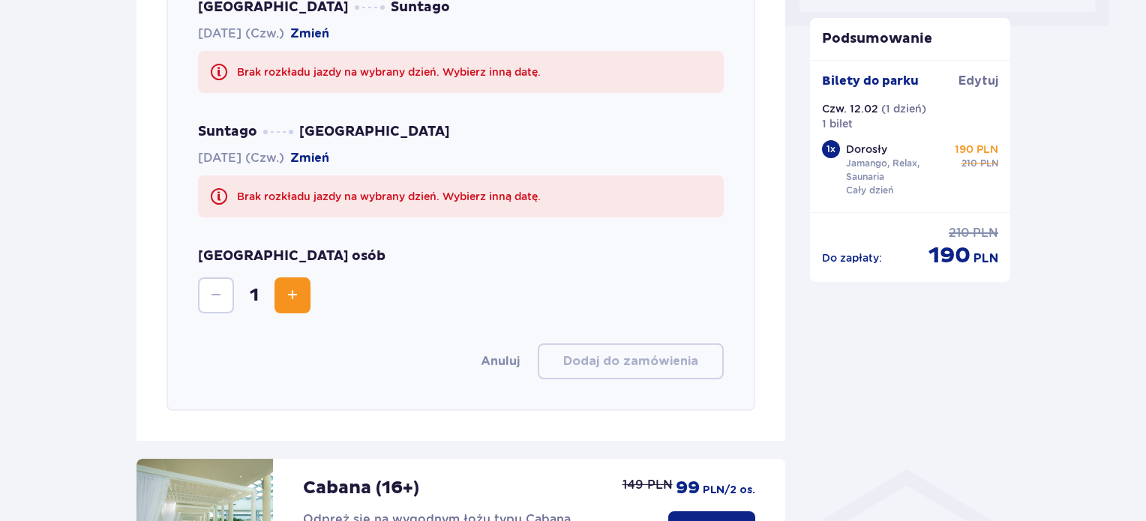
scroll to position [0, 0]
